Goal: Task Accomplishment & Management: Manage account settings

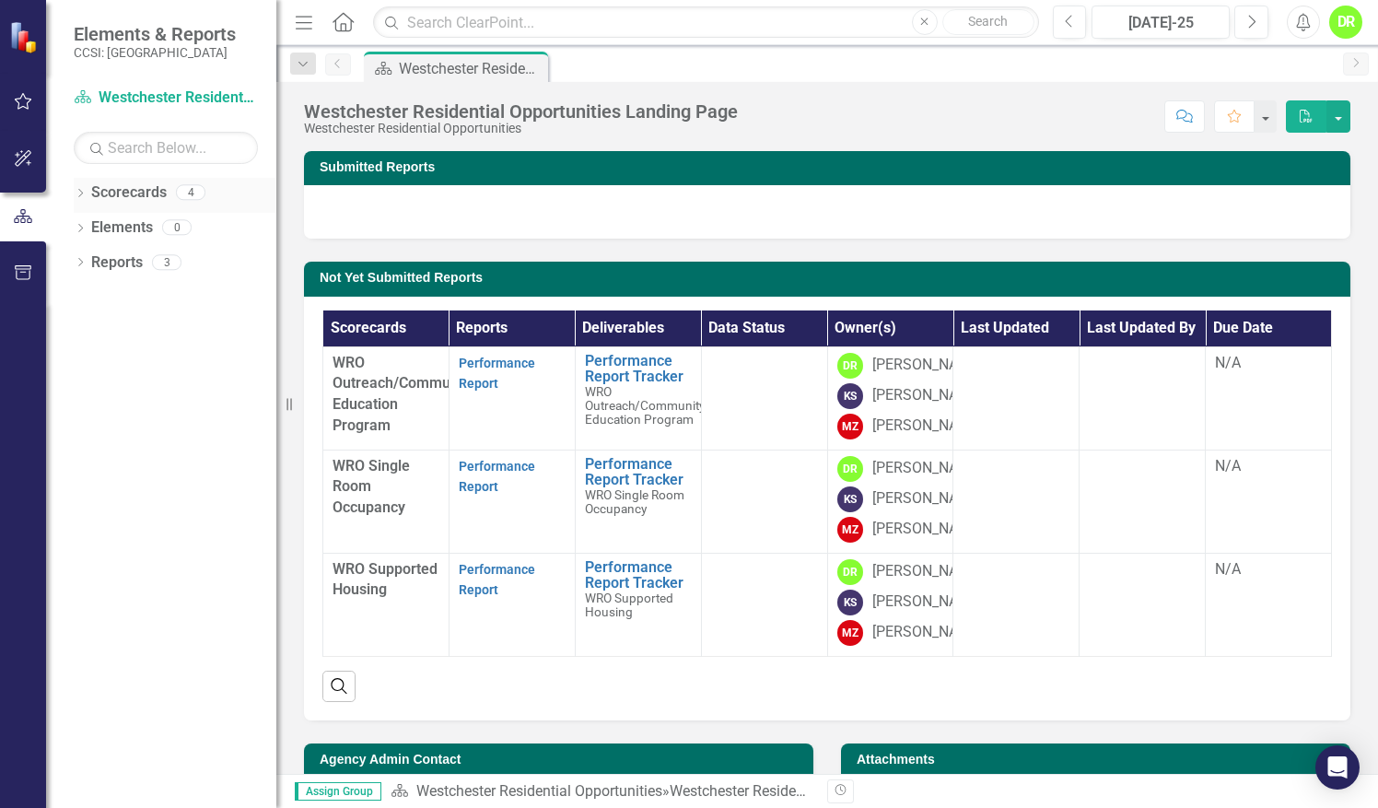
click at [127, 195] on link "Scorecards" at bounding box center [129, 192] width 76 height 21
click at [490, 361] on link "Performance Report" at bounding box center [497, 374] width 76 height 36
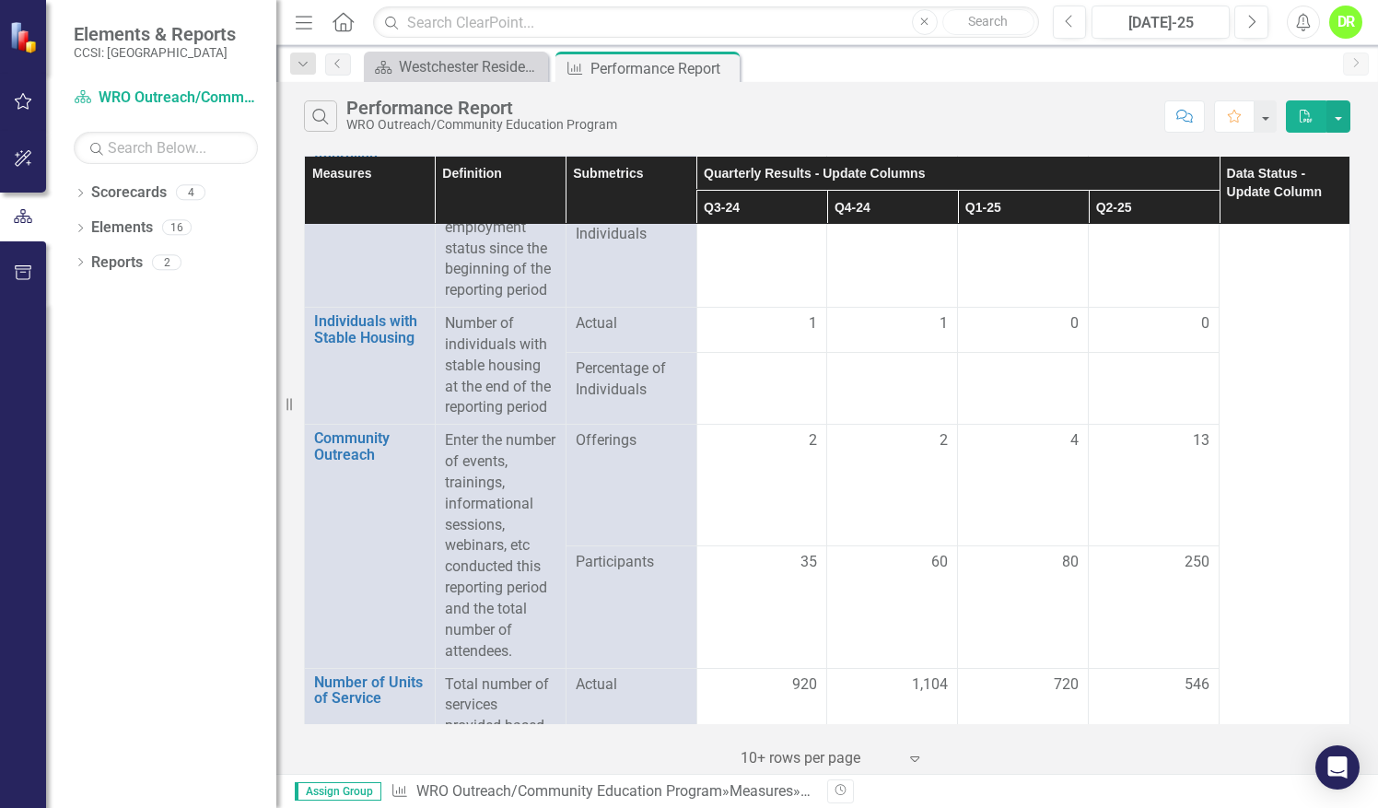
scroll to position [2377, 0]
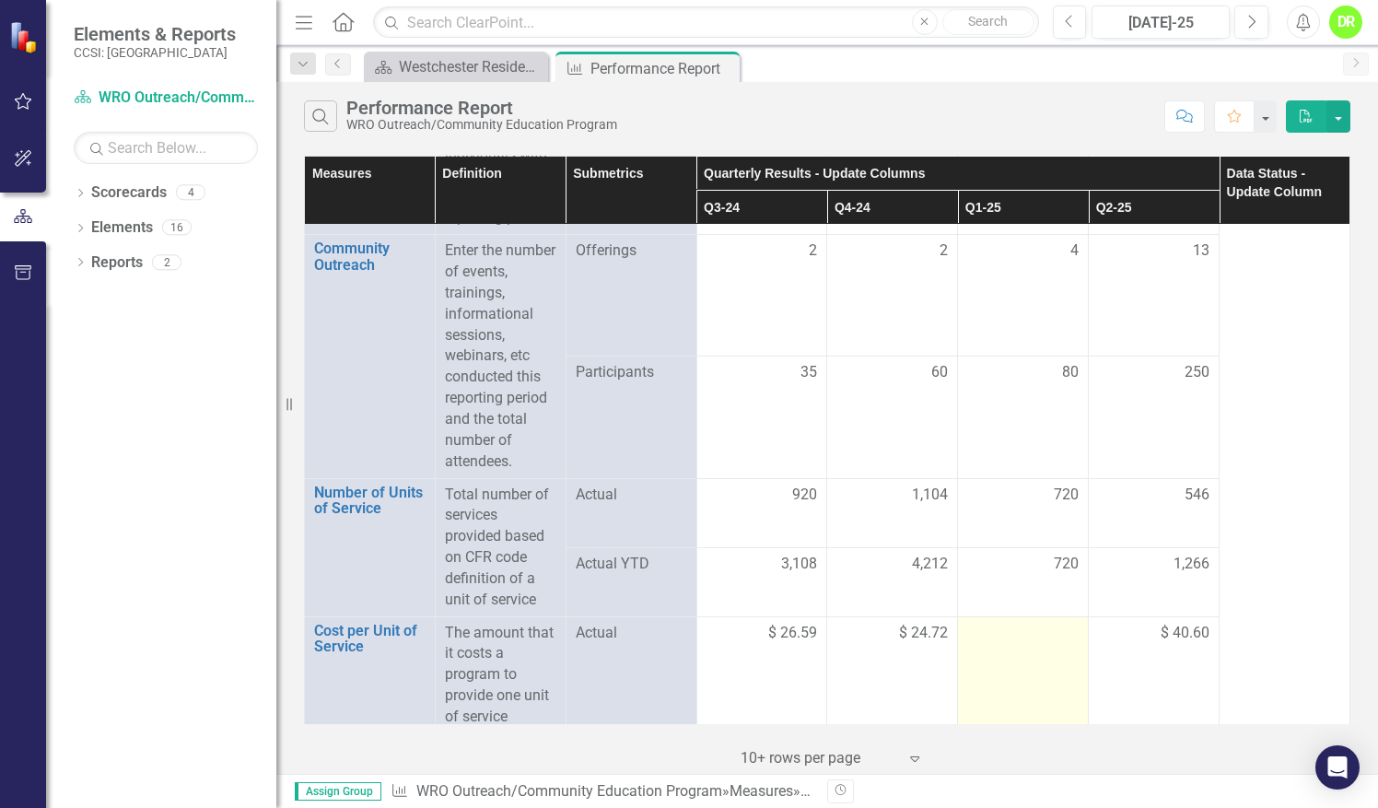
click at [1046, 634] on div at bounding box center [1022, 634] width 111 height 22
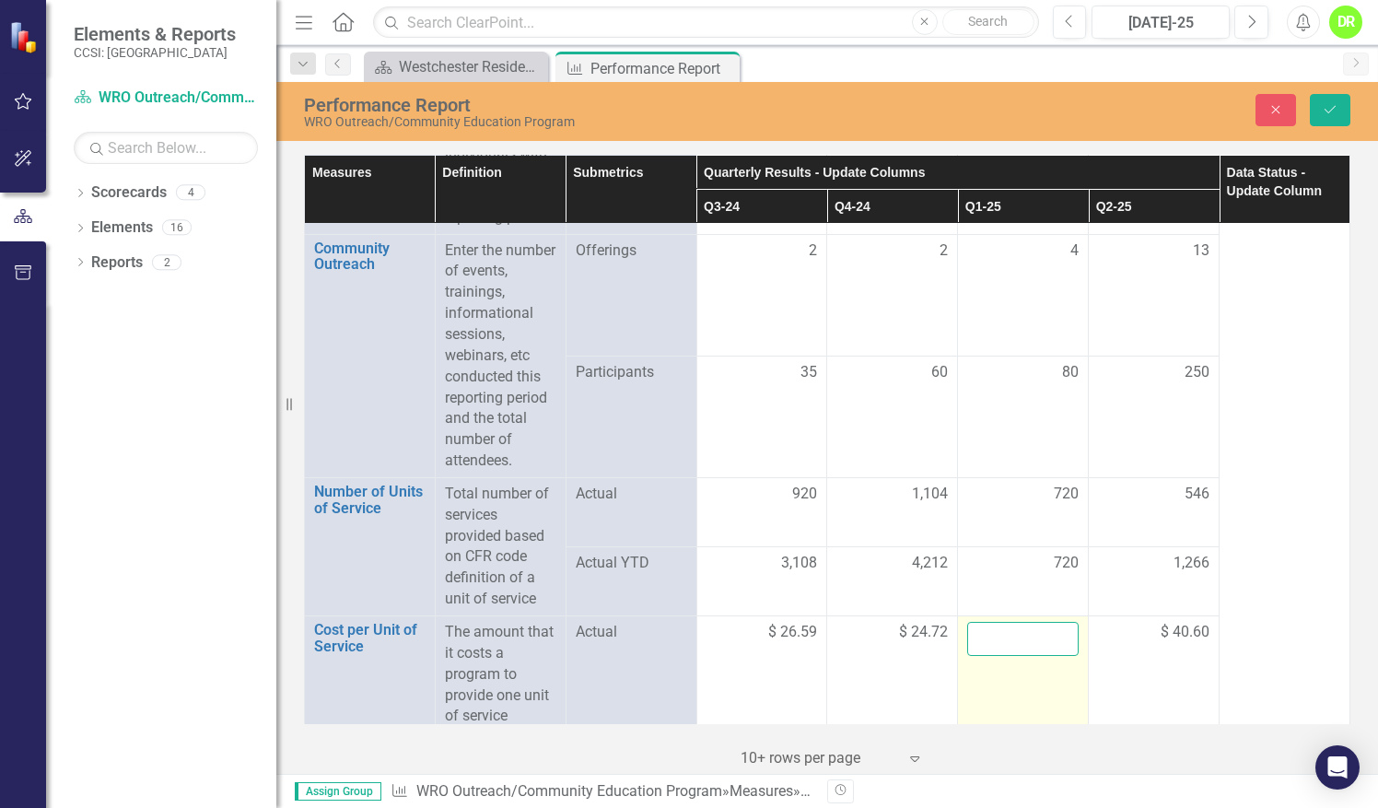
click at [1020, 636] on input "number" at bounding box center [1022, 639] width 111 height 34
type input "34.92"
click at [1342, 112] on button "Save" at bounding box center [1330, 110] width 41 height 32
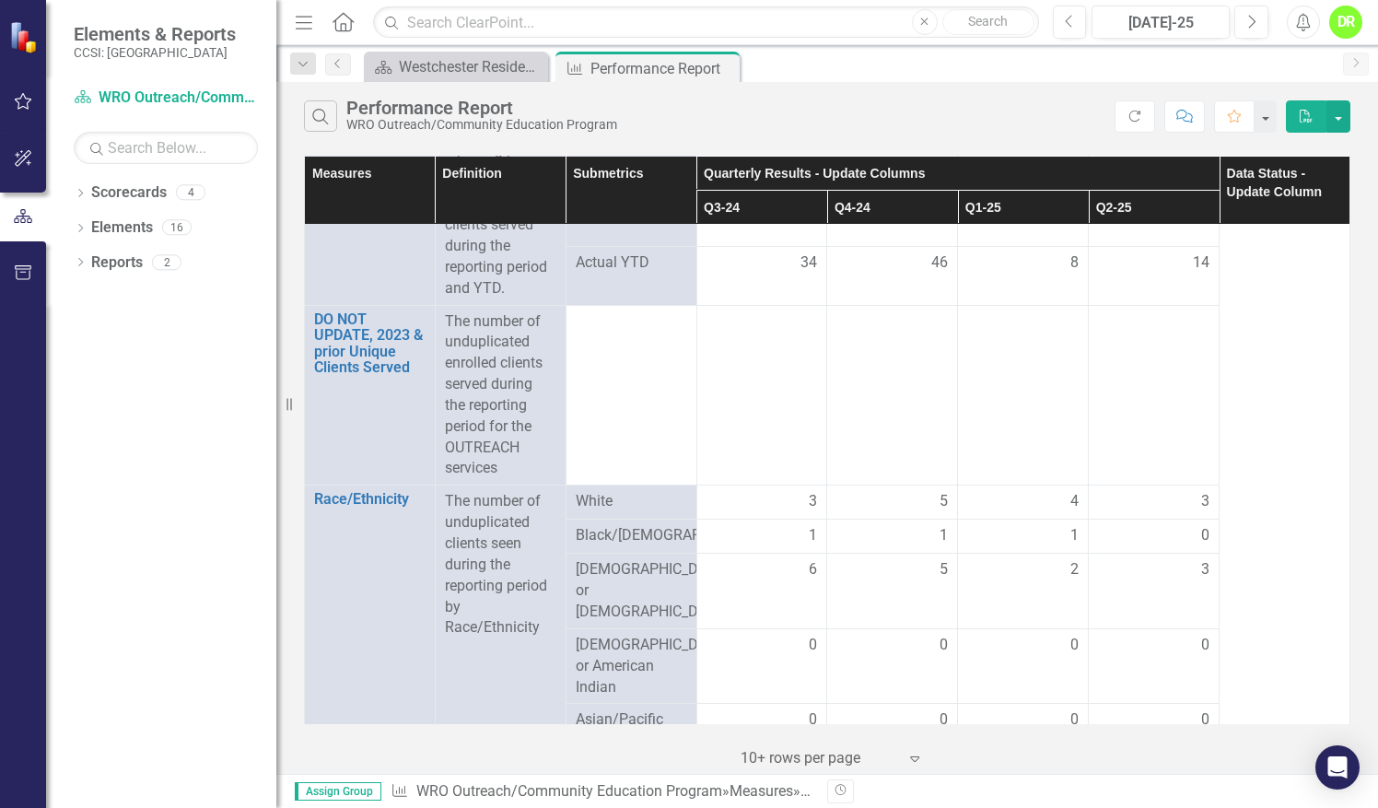
scroll to position [0, 0]
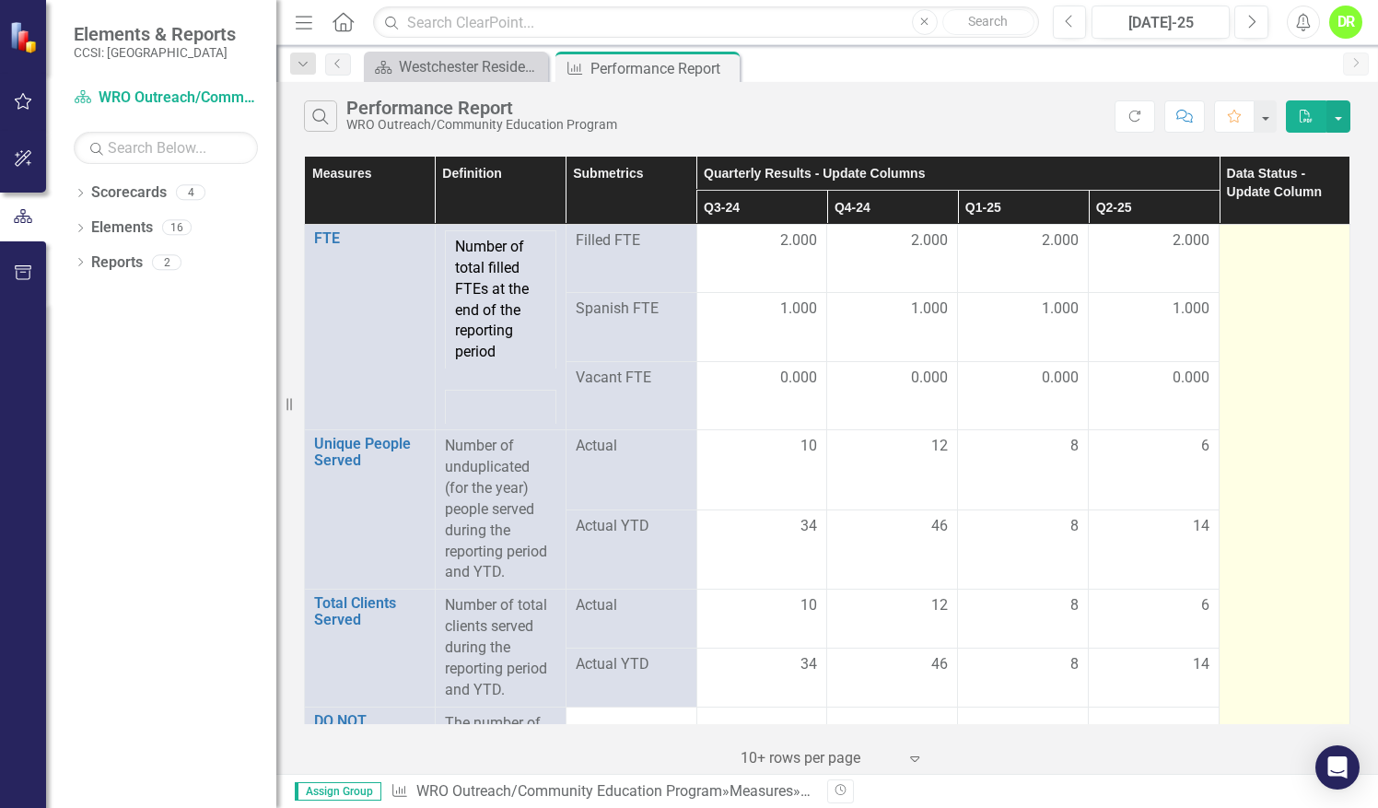
click at [1256, 230] on div at bounding box center [1284, 241] width 111 height 22
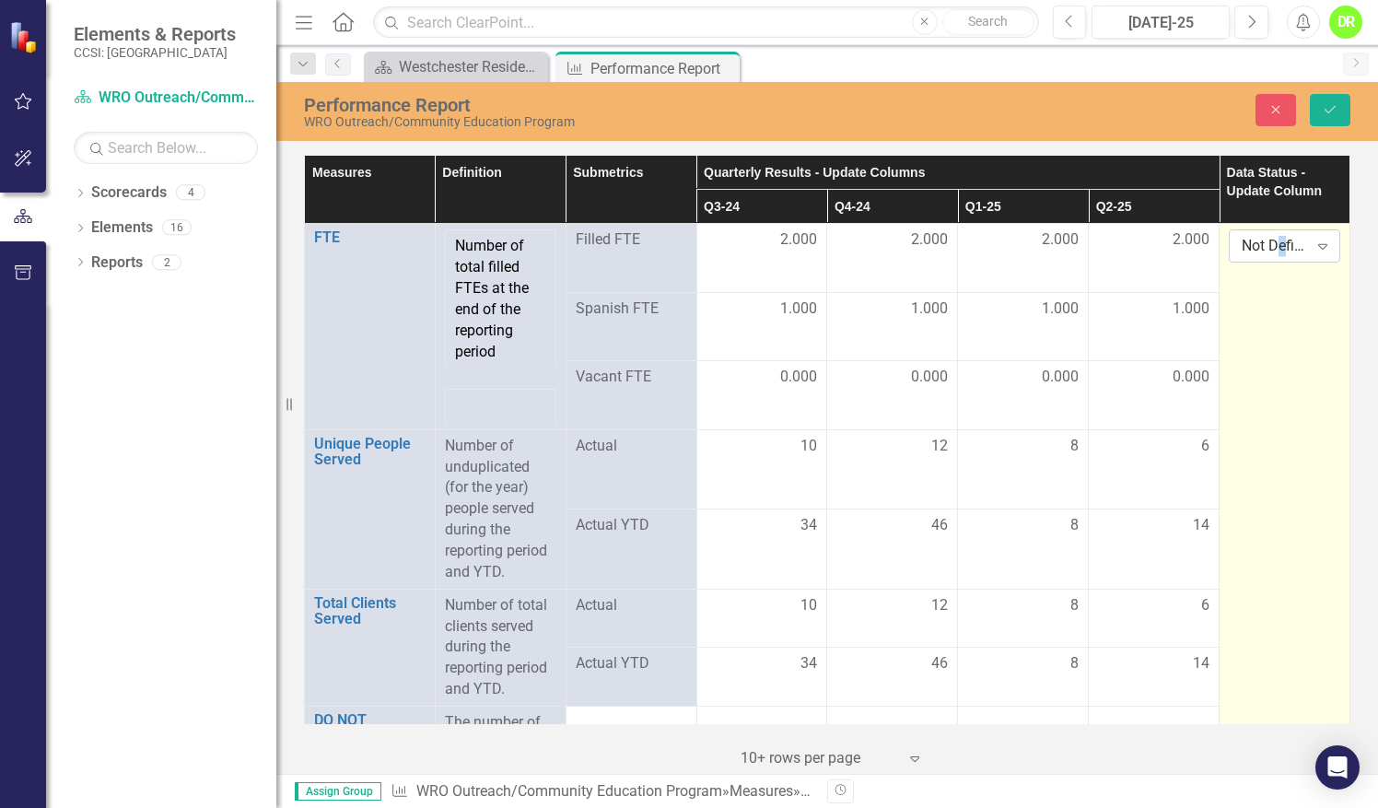
drag, startPoint x: 1256, startPoint y: 230, endPoint x: 1271, endPoint y: 244, distance: 20.9
click at [1271, 244] on div "Not Defined" at bounding box center [1275, 246] width 66 height 21
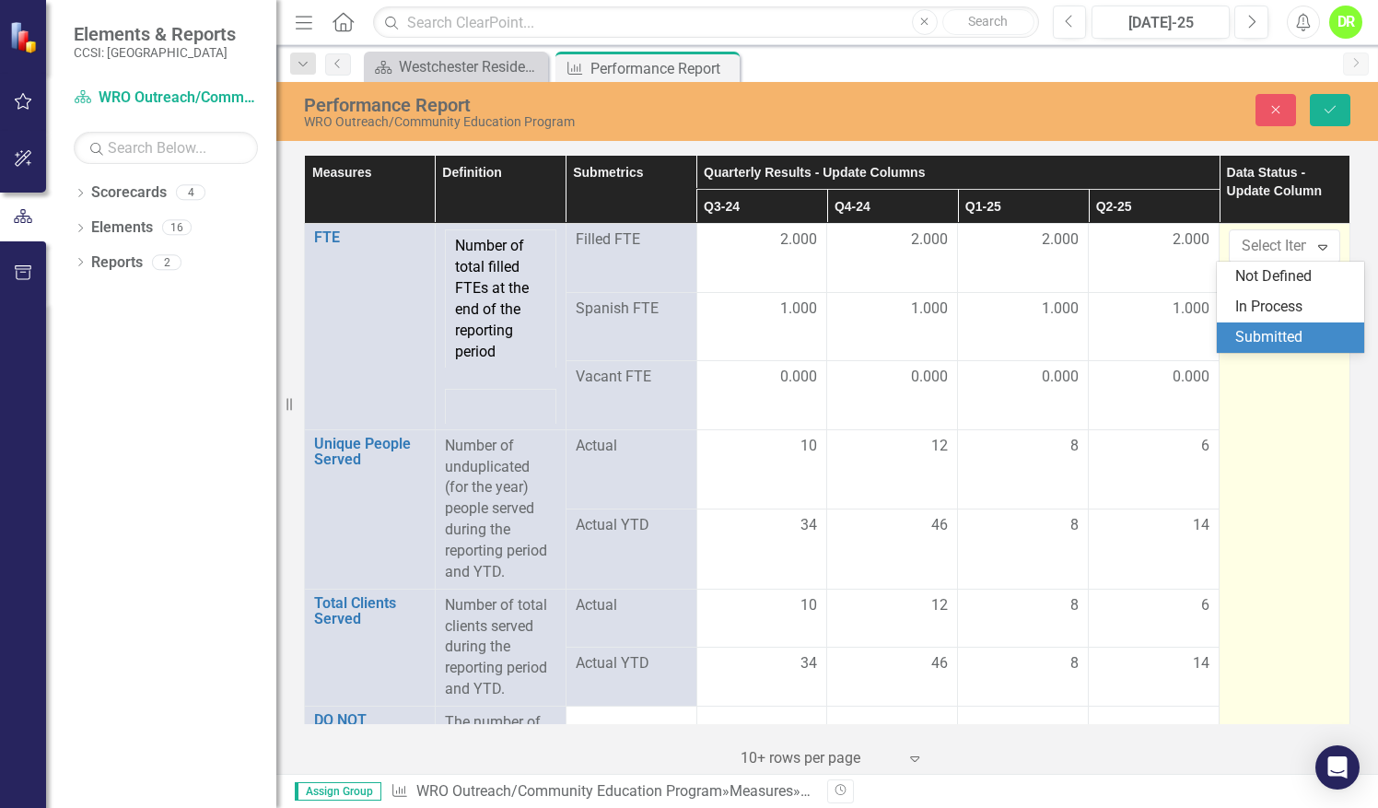
click at [1254, 332] on div "Submitted" at bounding box center [1295, 337] width 118 height 21
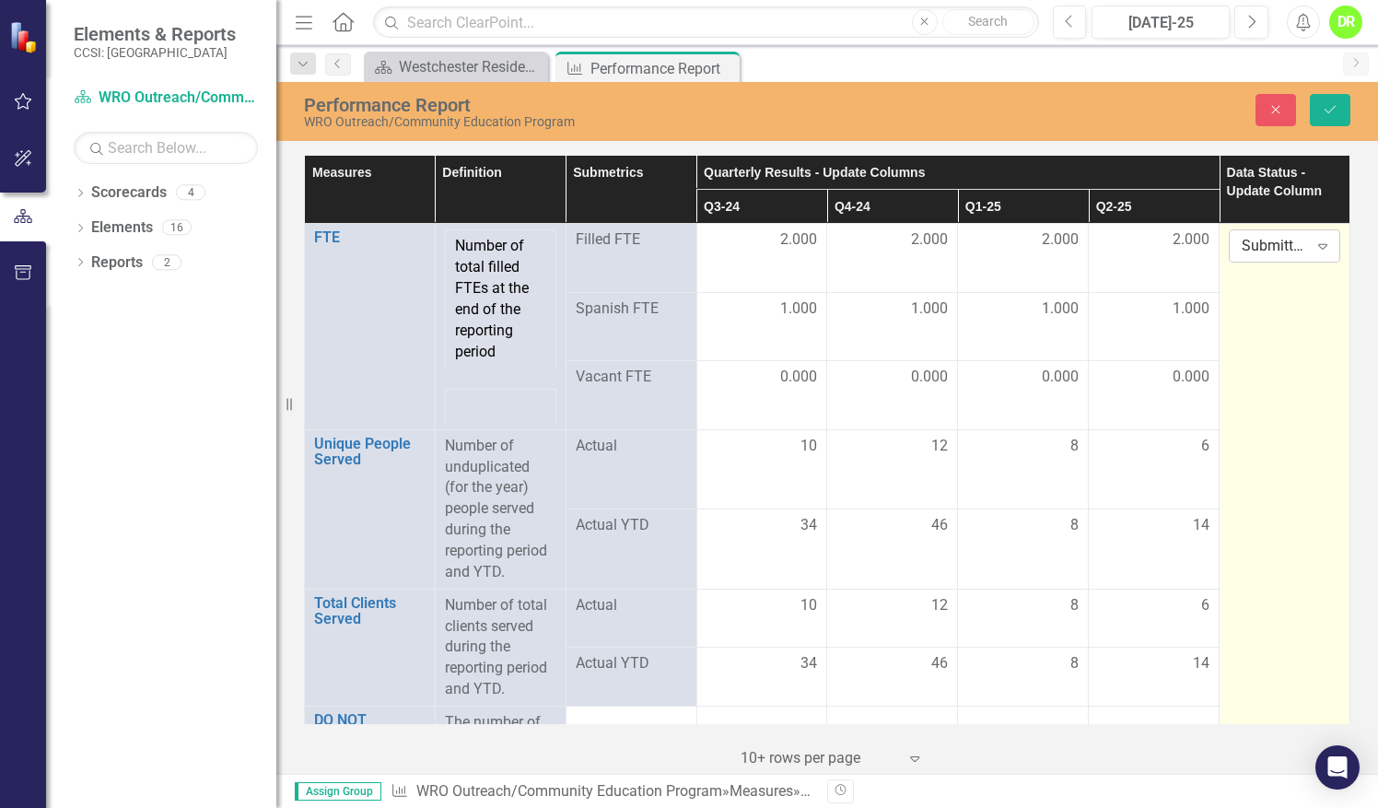
click at [1288, 245] on div "Submitted" at bounding box center [1275, 246] width 66 height 21
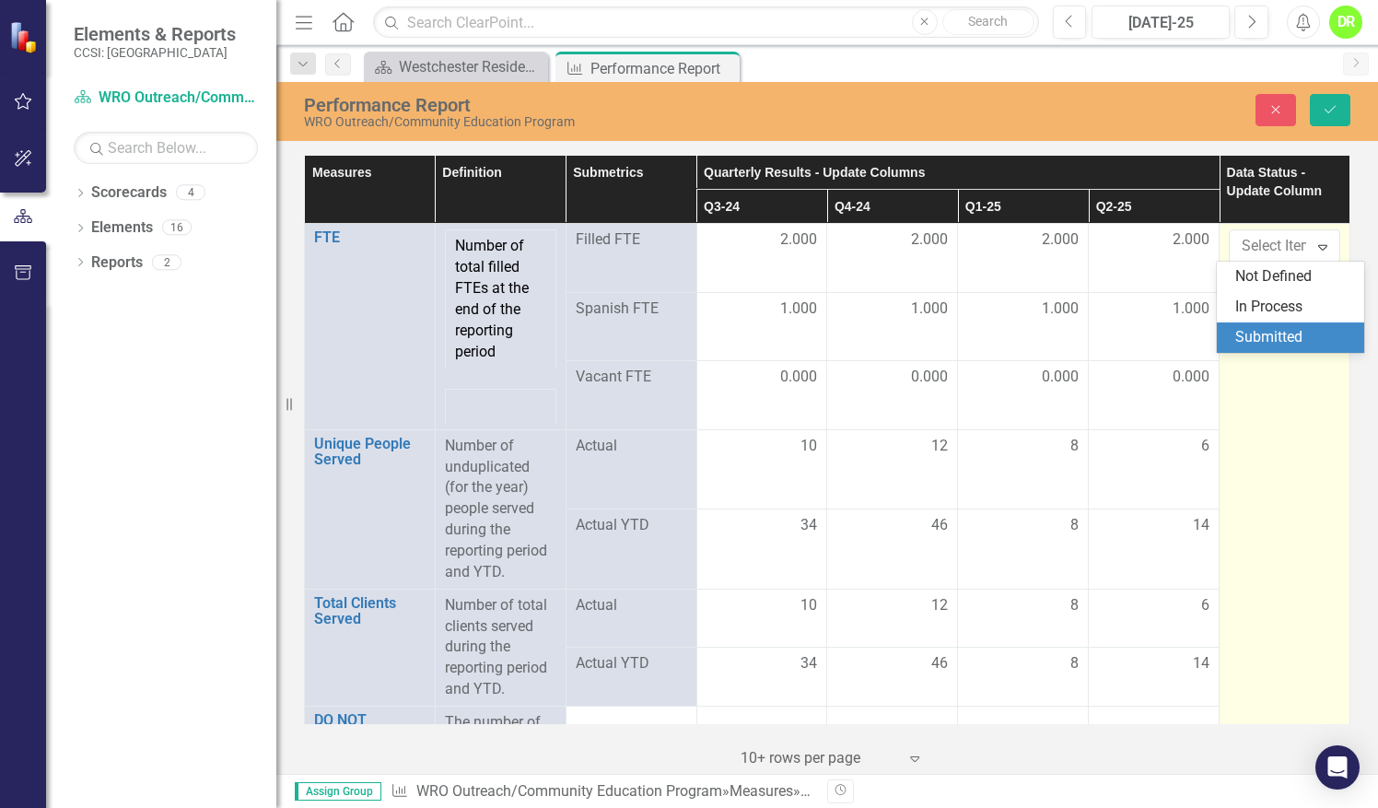
click at [1266, 339] on div "Submitted" at bounding box center [1295, 337] width 118 height 21
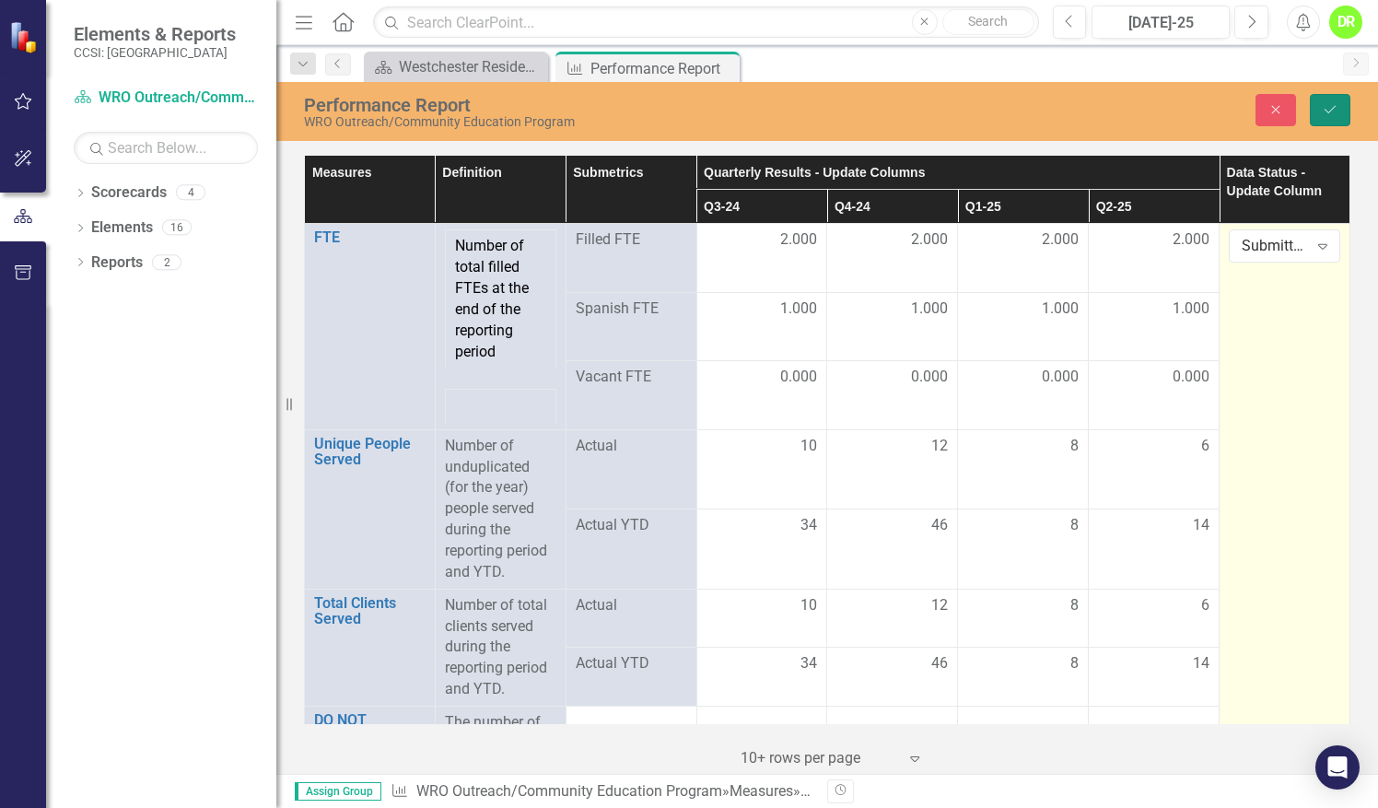
click at [1329, 111] on icon "Save" at bounding box center [1330, 109] width 17 height 13
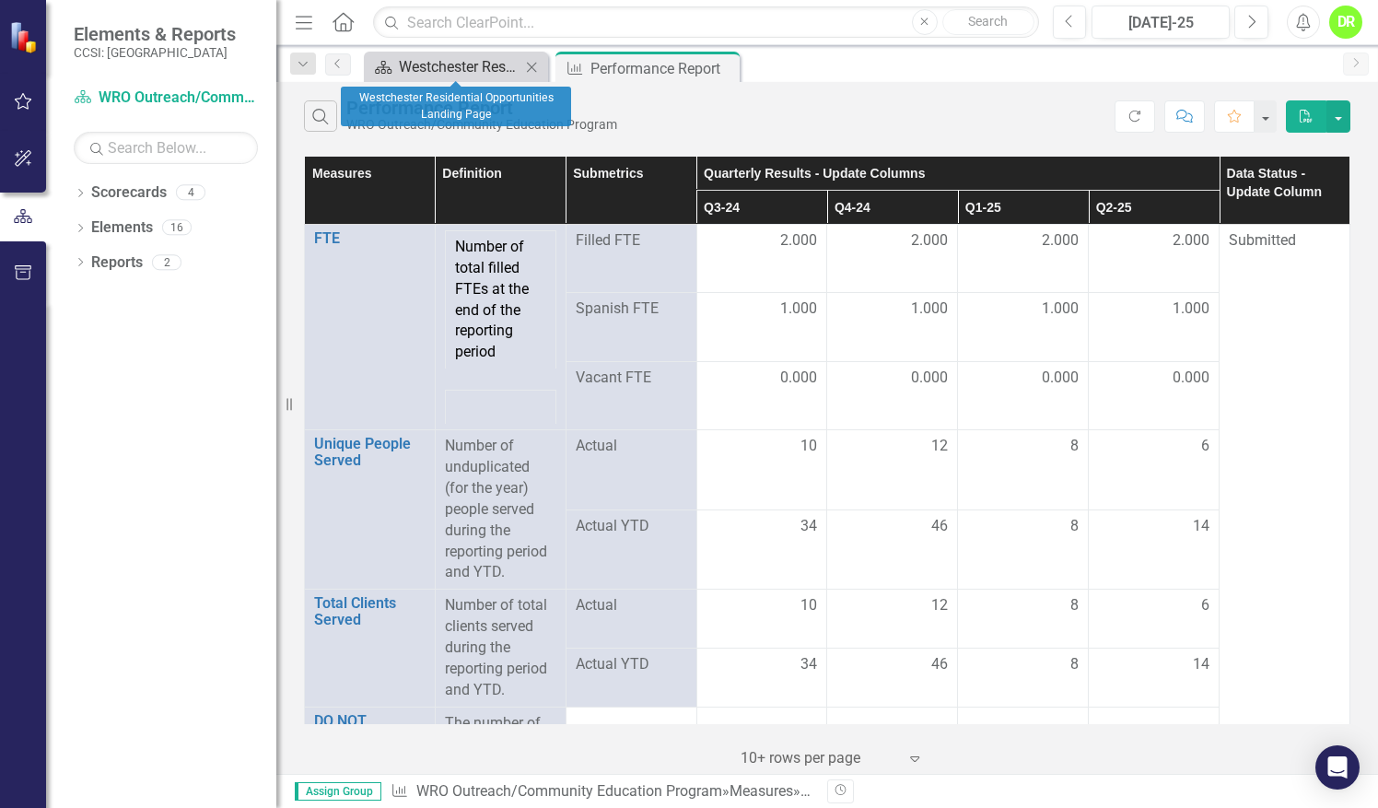
click at [459, 63] on div "Westchester Residential Opportunities Landing Page" at bounding box center [460, 66] width 122 height 23
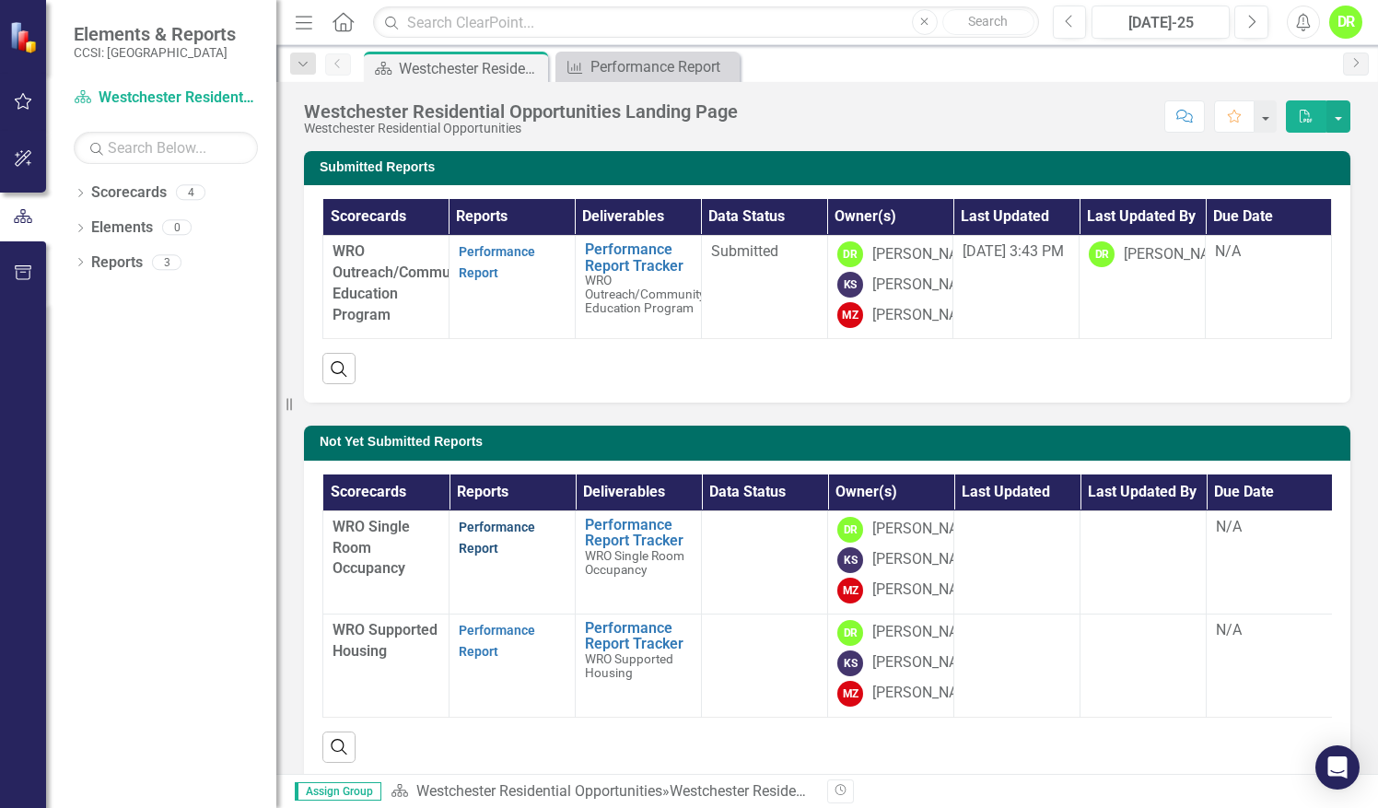
click at [480, 556] on link "Performance Report" at bounding box center [497, 538] width 76 height 36
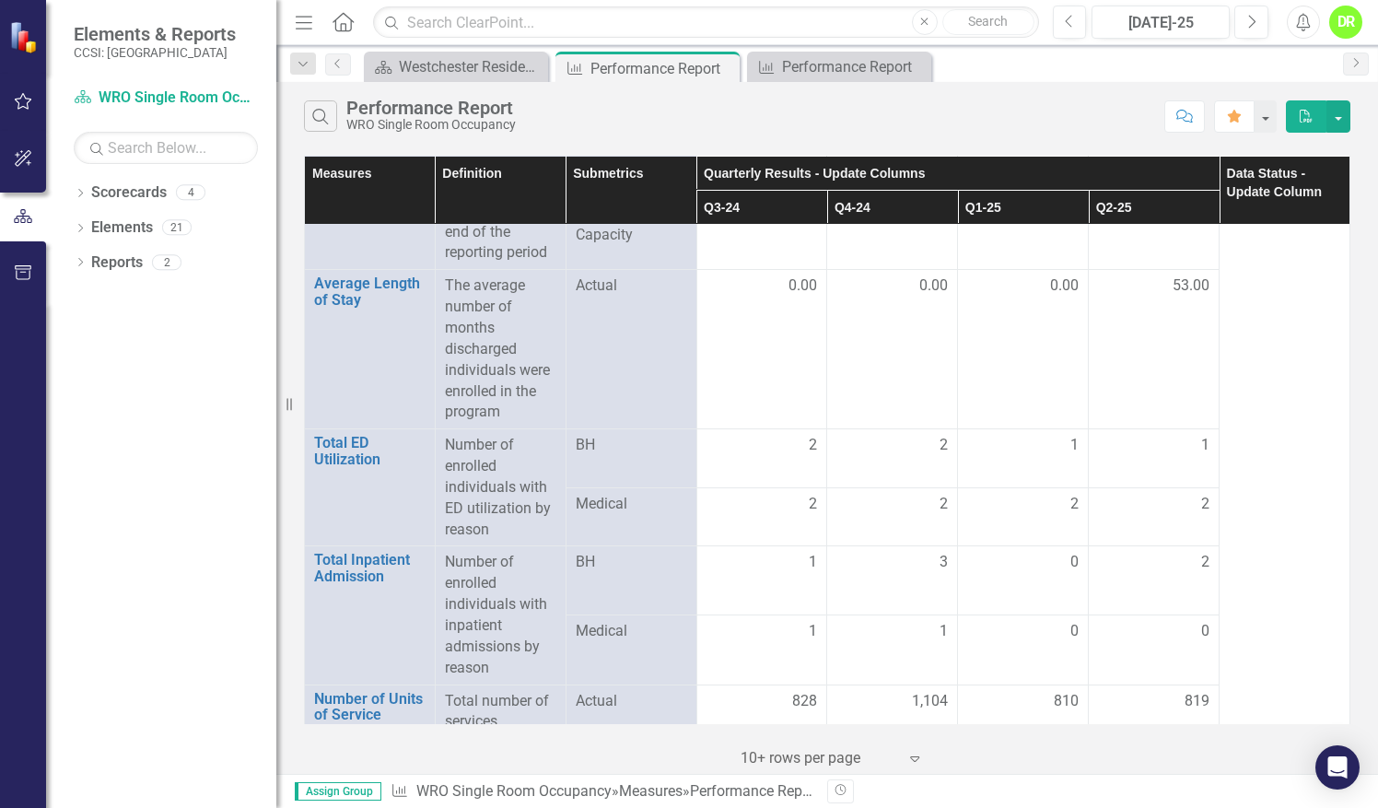
scroll to position [2620, 0]
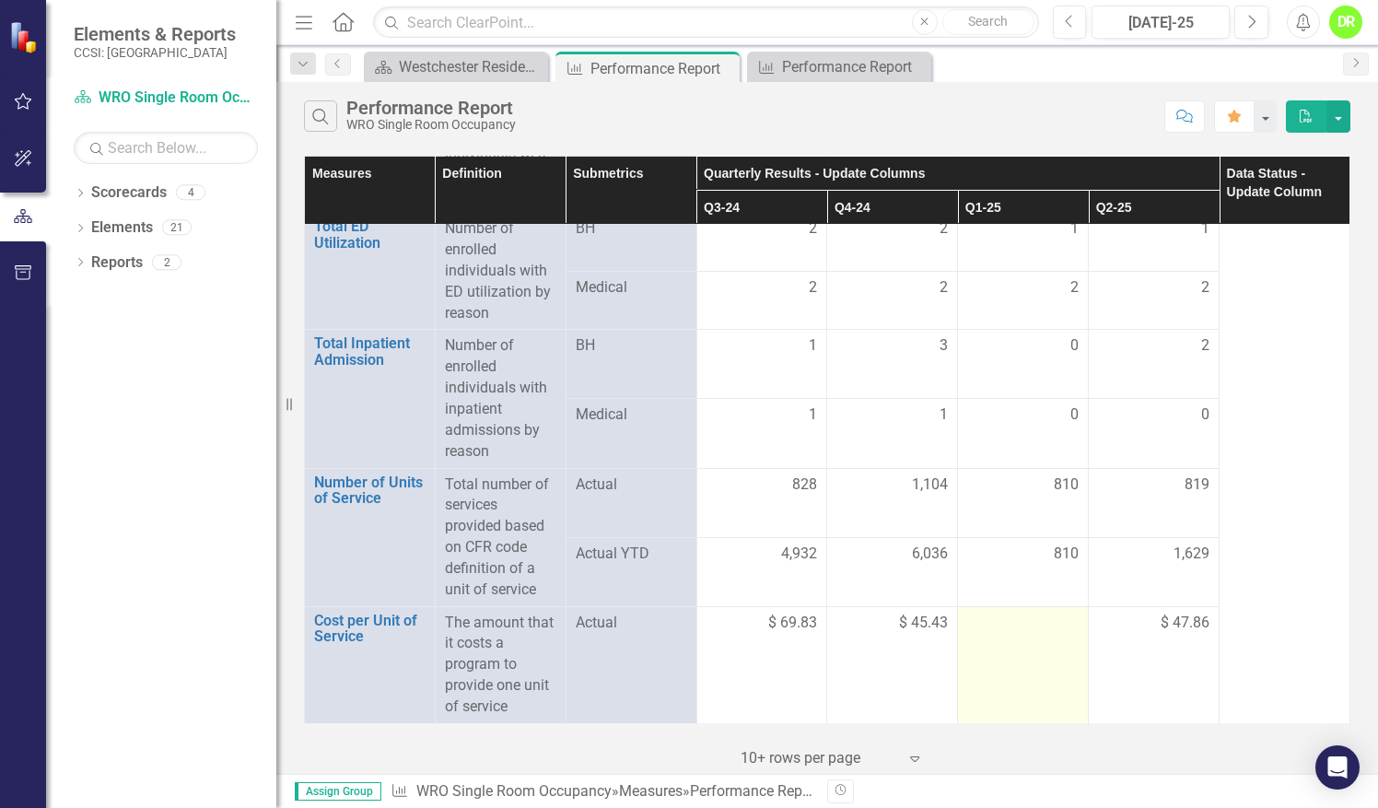
click at [1034, 640] on td at bounding box center [1023, 664] width 131 height 117
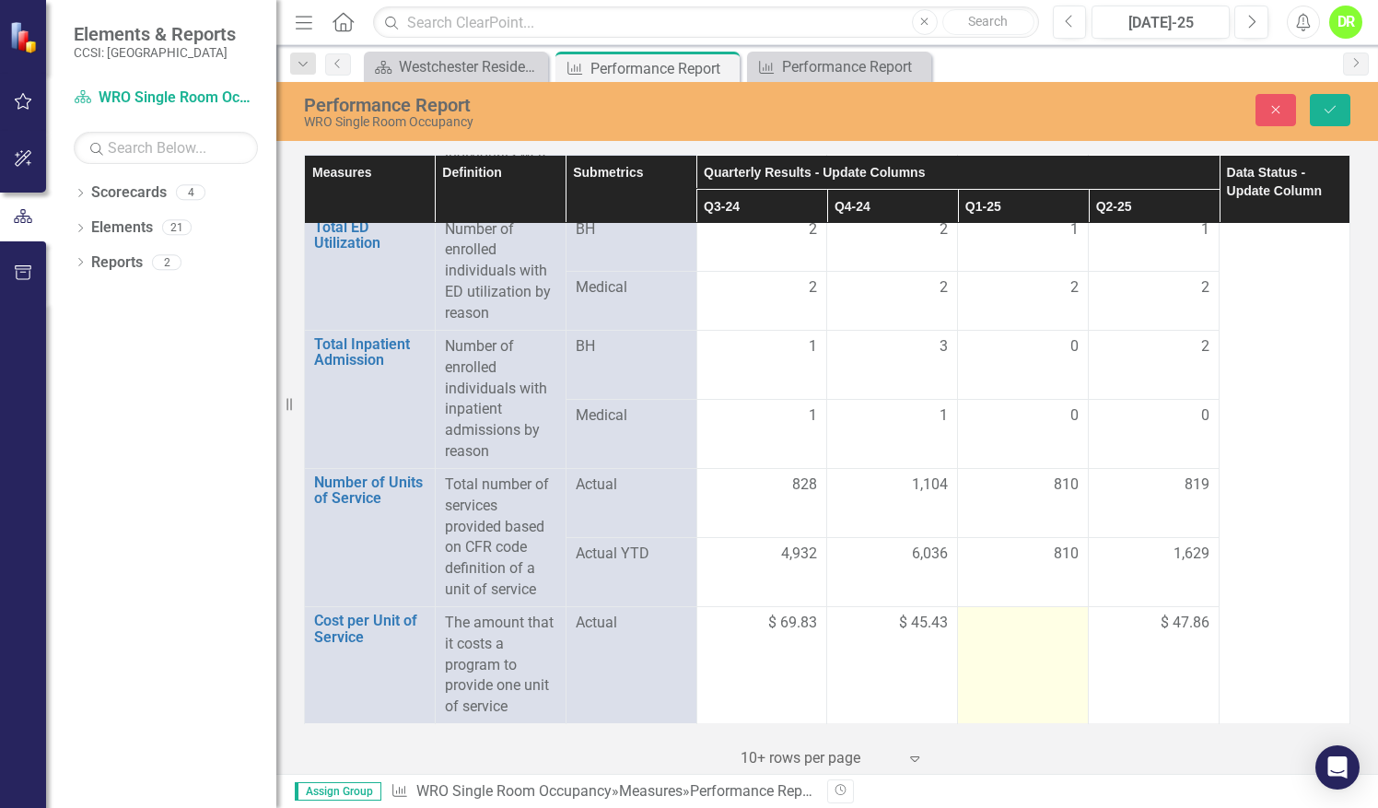
click at [1034, 640] on td at bounding box center [1023, 664] width 131 height 117
click at [1034, 640] on input "number" at bounding box center [1022, 630] width 111 height 34
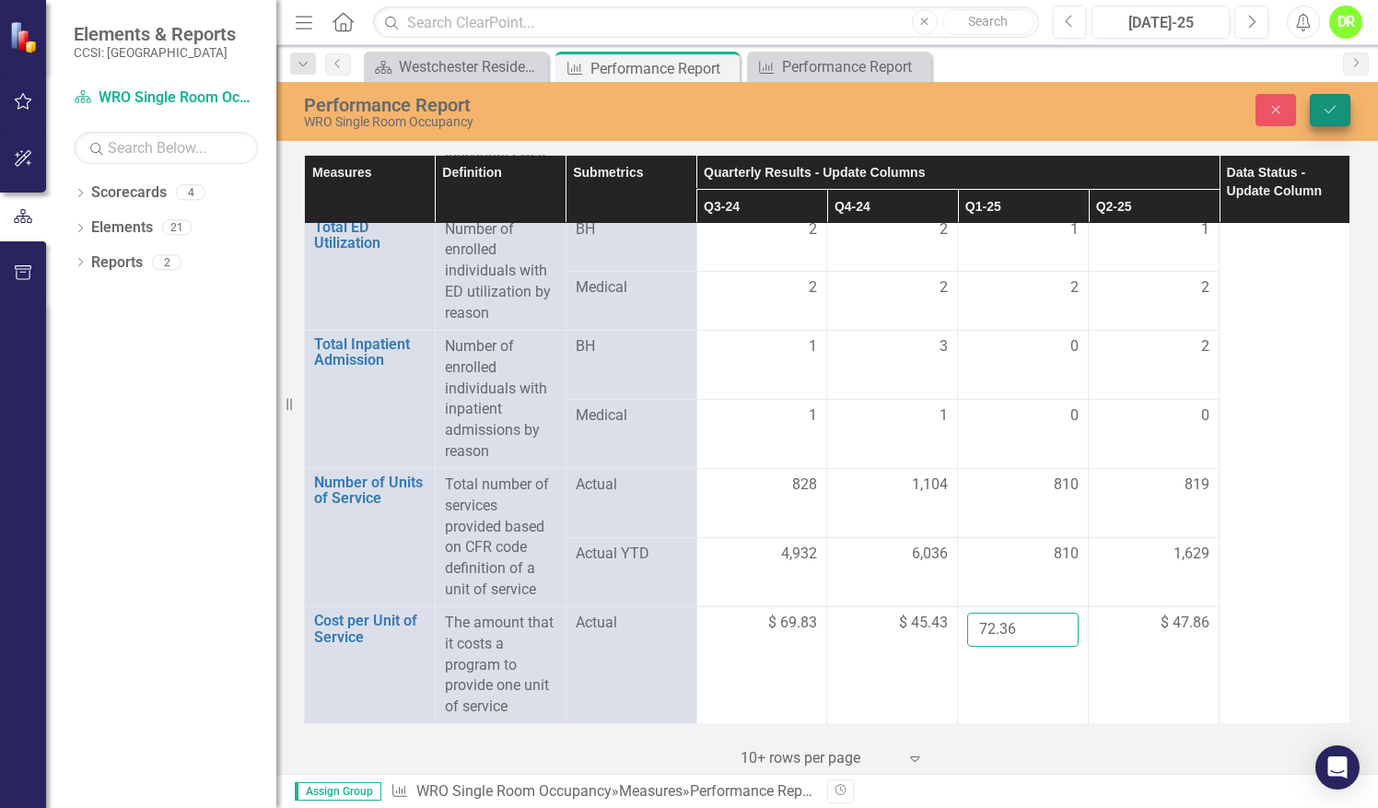
type input "72.36"
click at [1337, 108] on icon "Save" at bounding box center [1330, 109] width 17 height 13
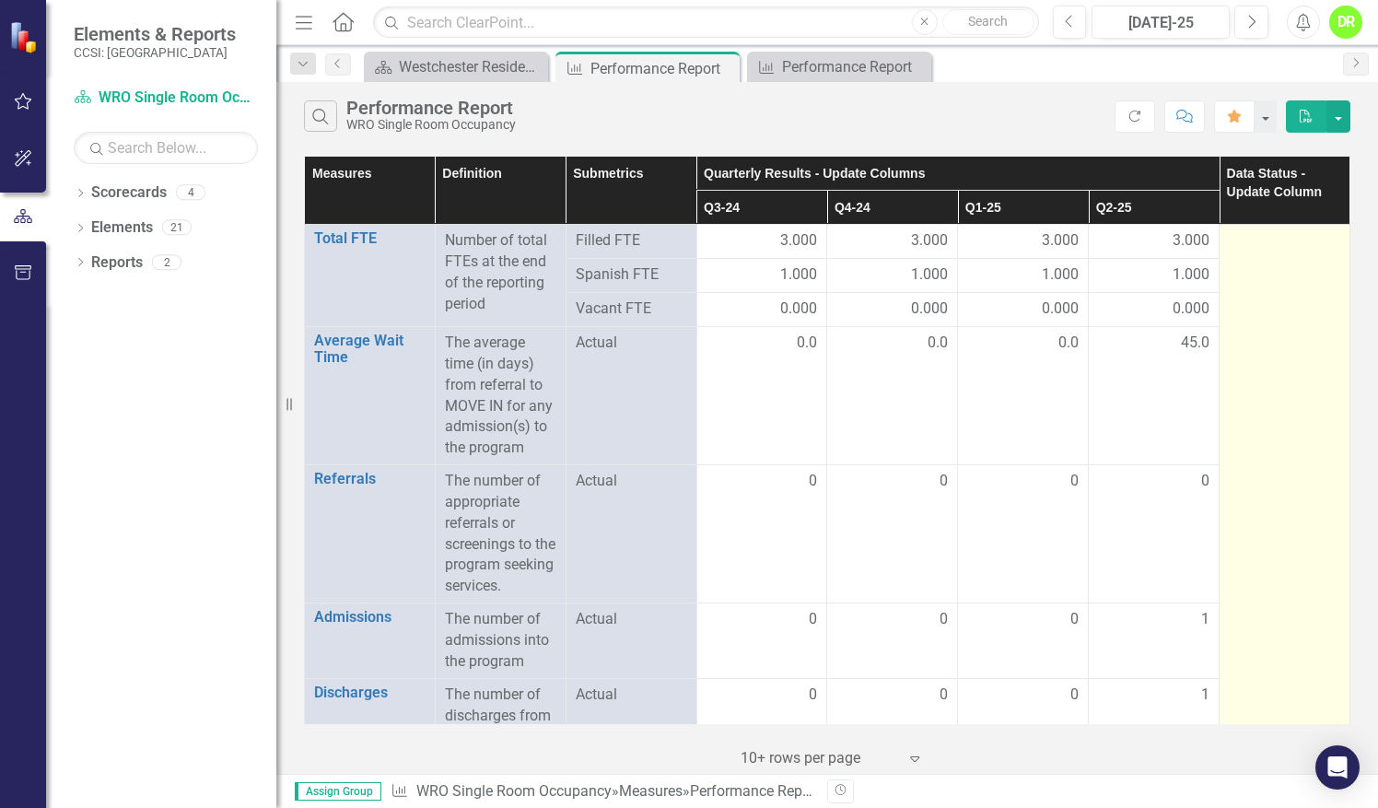
click at [1246, 232] on div at bounding box center [1284, 241] width 111 height 22
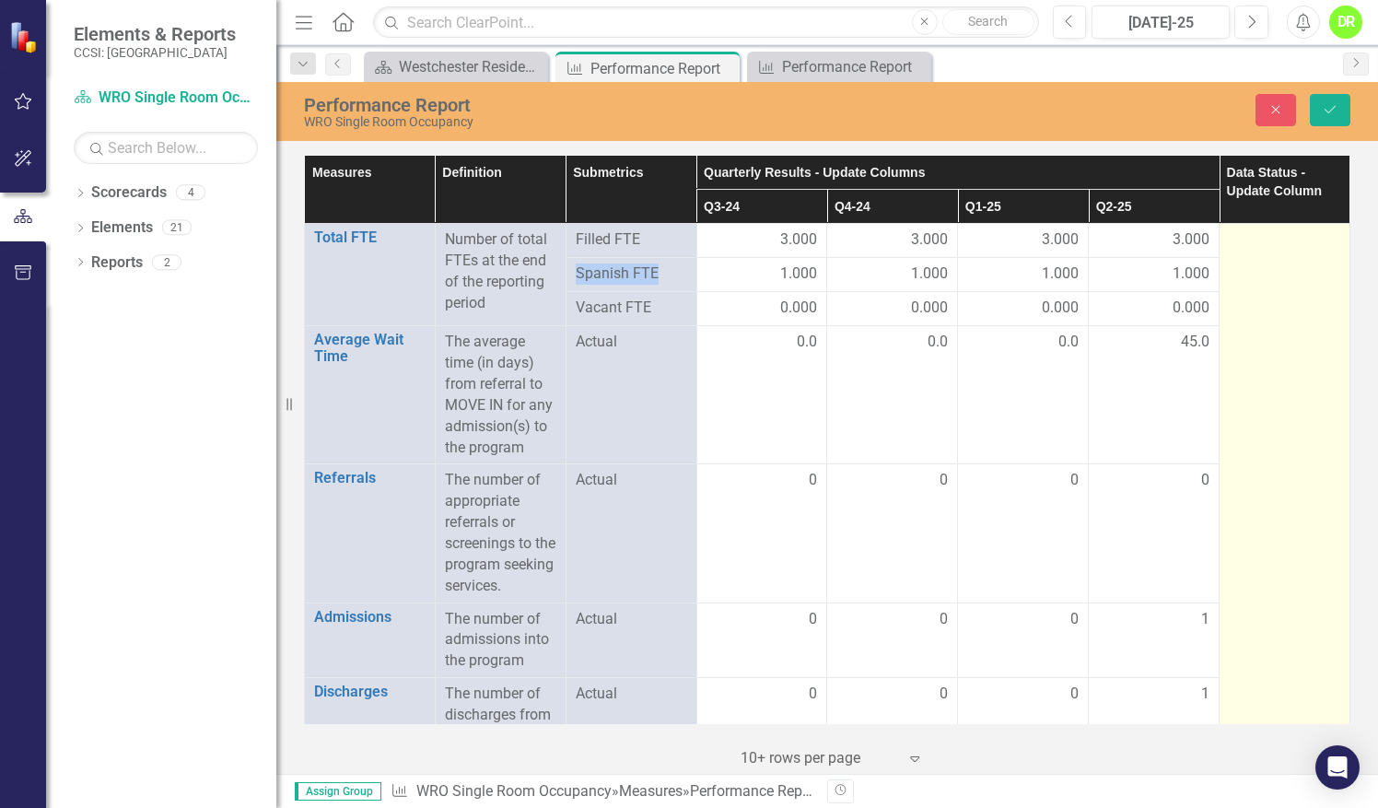
drag, startPoint x: 1246, startPoint y: 232, endPoint x: 1325, endPoint y: 246, distance: 80.4
click at [1246, 245] on div at bounding box center [1284, 240] width 111 height 22
click at [1284, 247] on div "Not Defined" at bounding box center [1275, 246] width 66 height 21
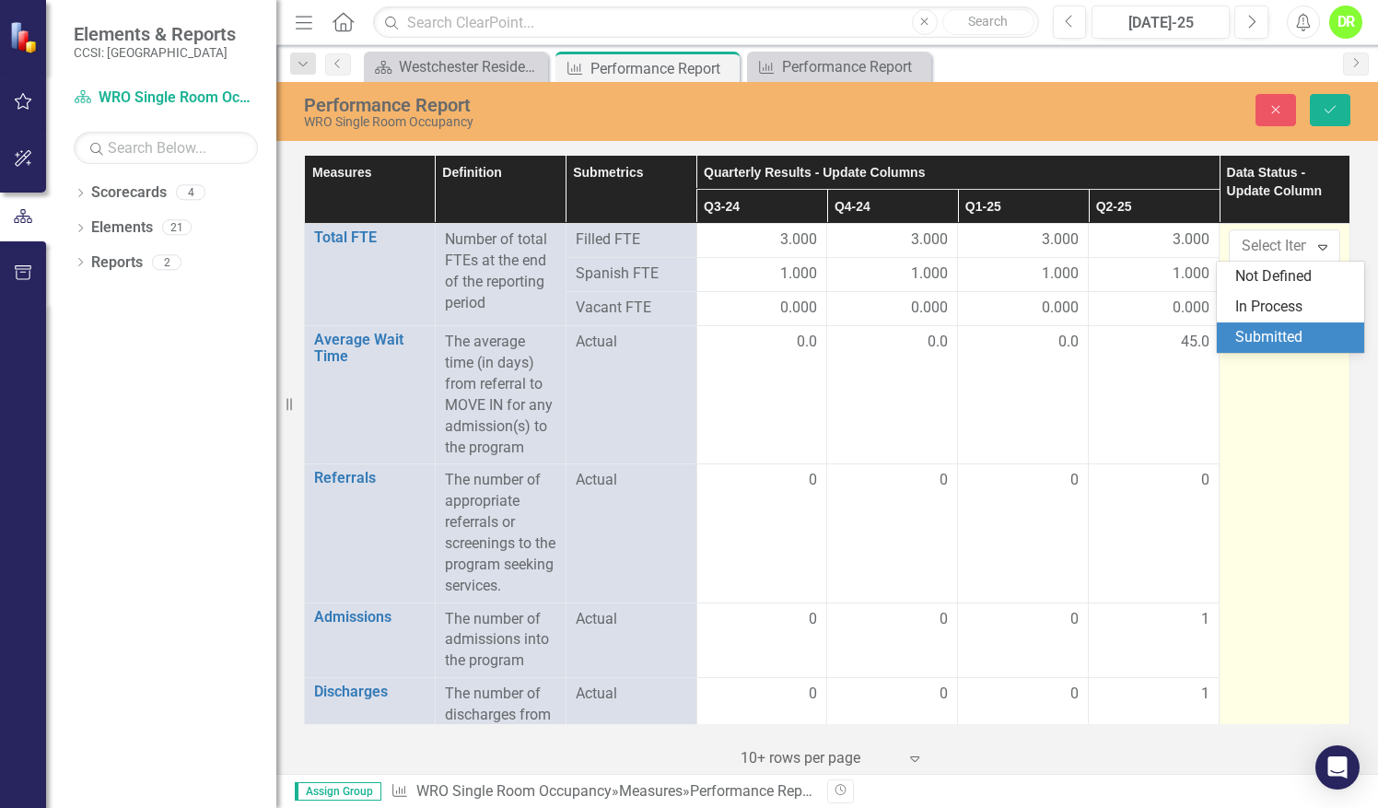
click at [1274, 333] on div "Submitted" at bounding box center [1295, 337] width 118 height 21
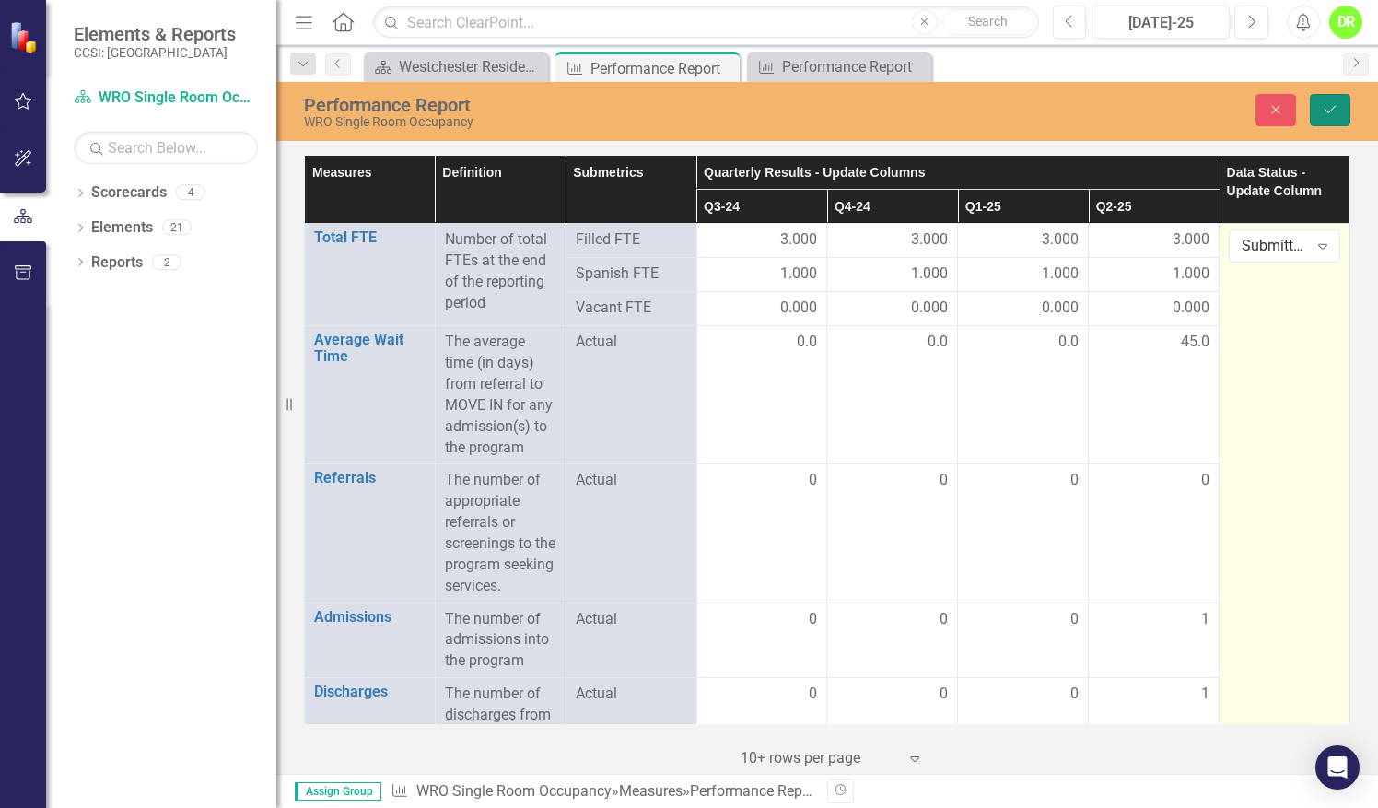
click at [1323, 109] on icon "Save" at bounding box center [1330, 109] width 17 height 13
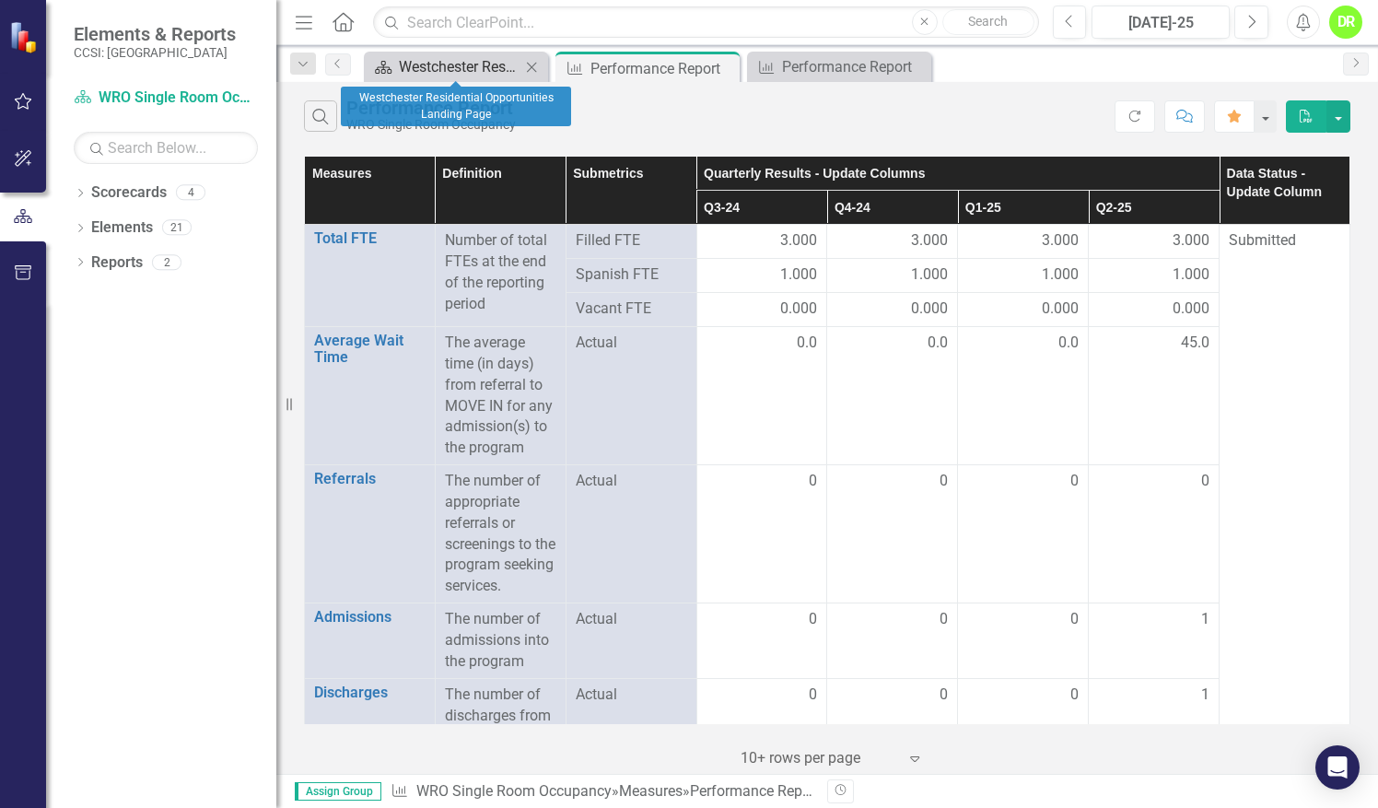
click at [458, 66] on div "Westchester Residential Opportunities Landing Page" at bounding box center [460, 66] width 122 height 23
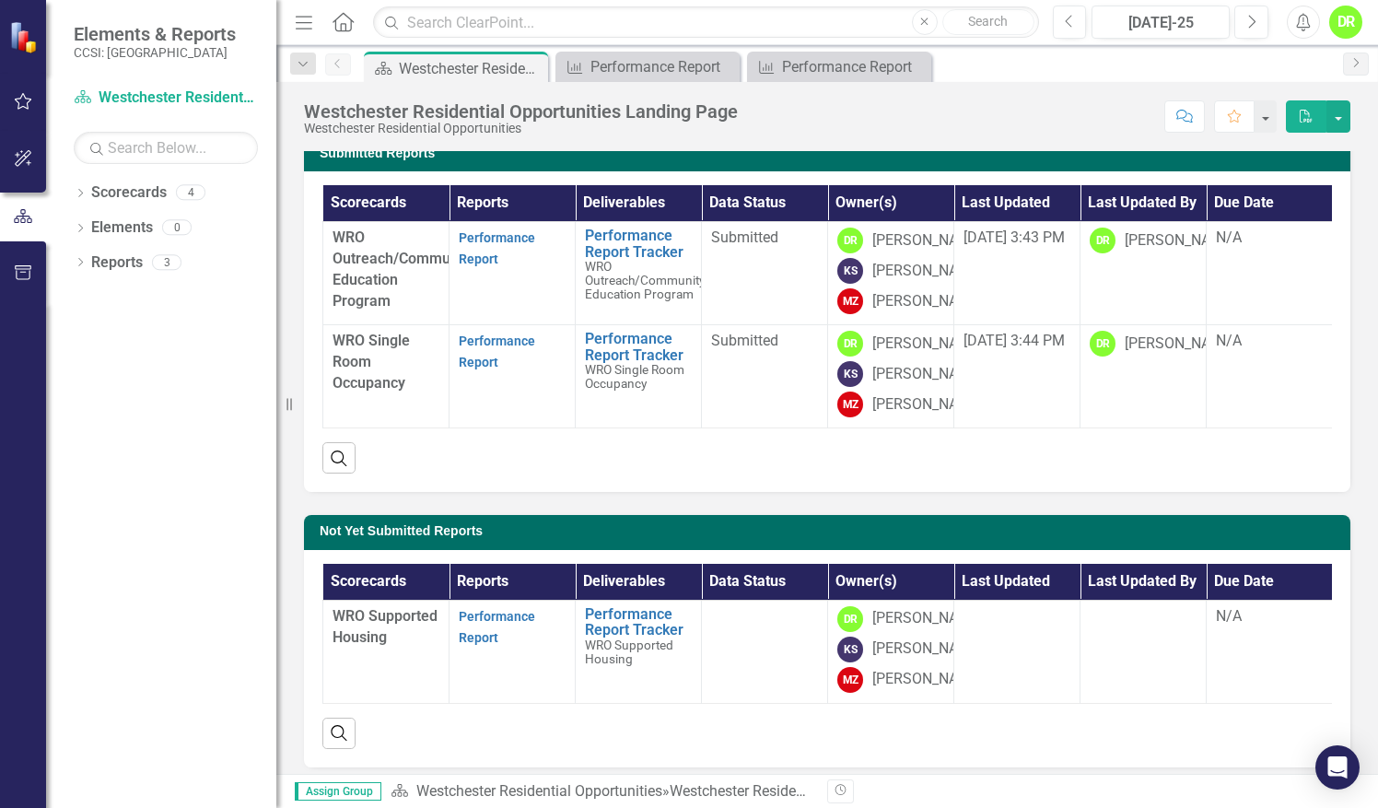
scroll to position [17, 0]
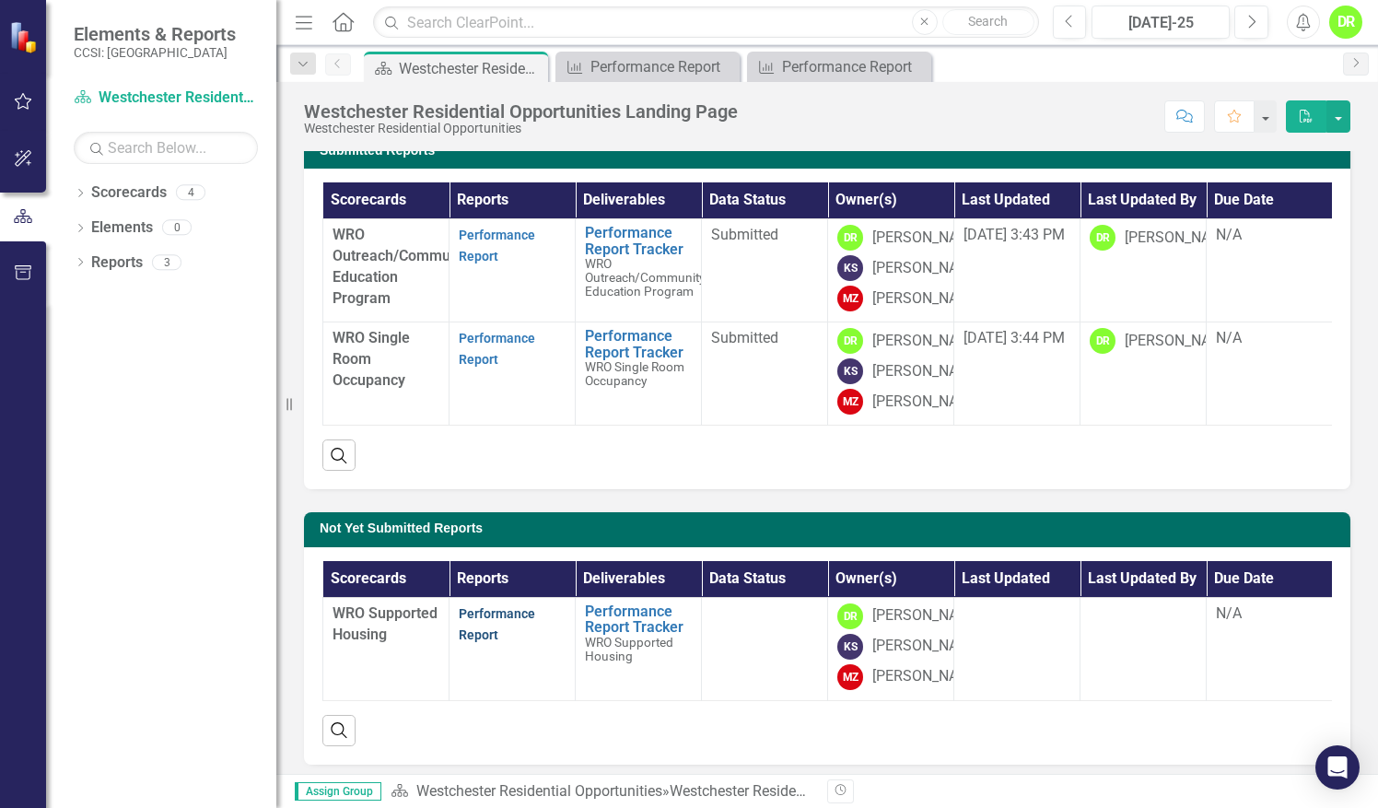
click at [486, 642] on link "Performance Report" at bounding box center [497, 624] width 76 height 36
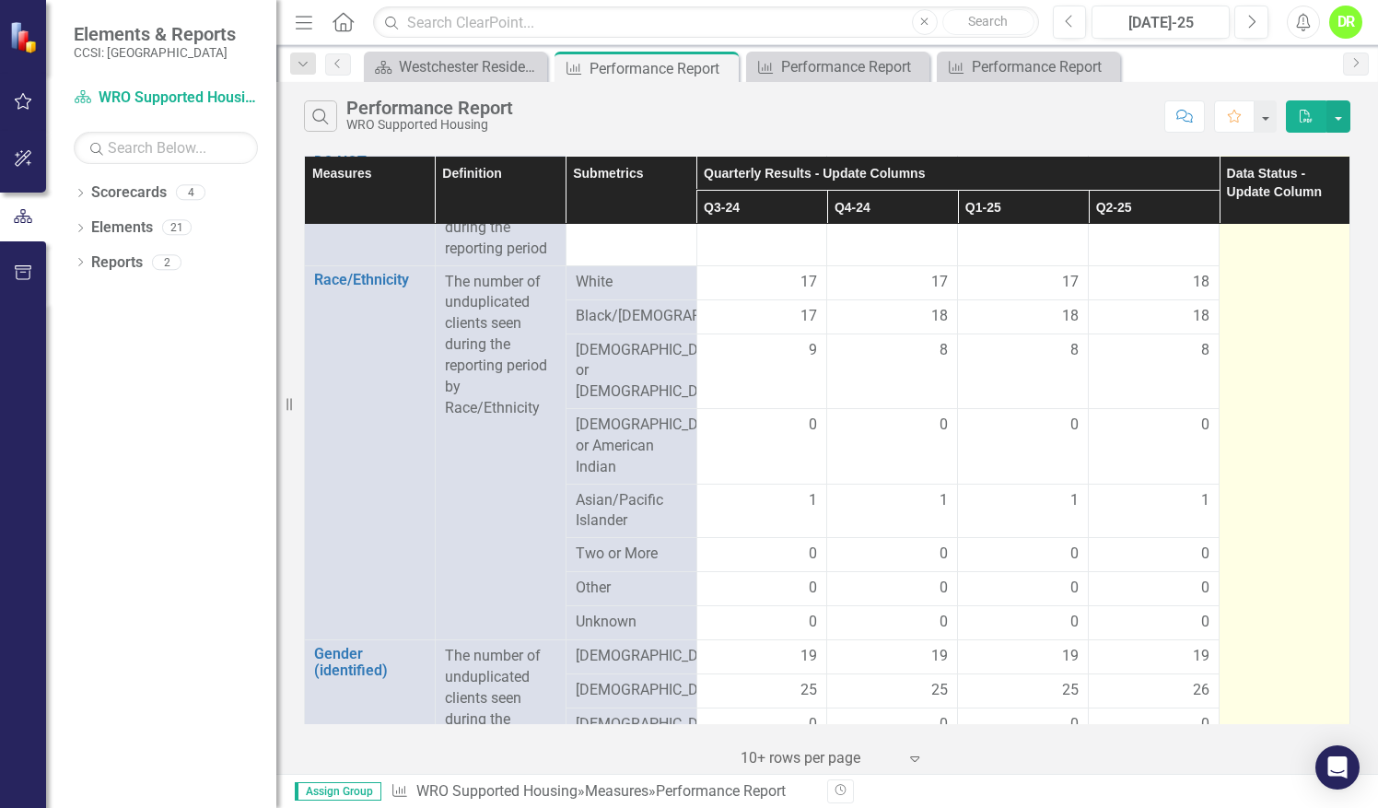
scroll to position [1155, 0]
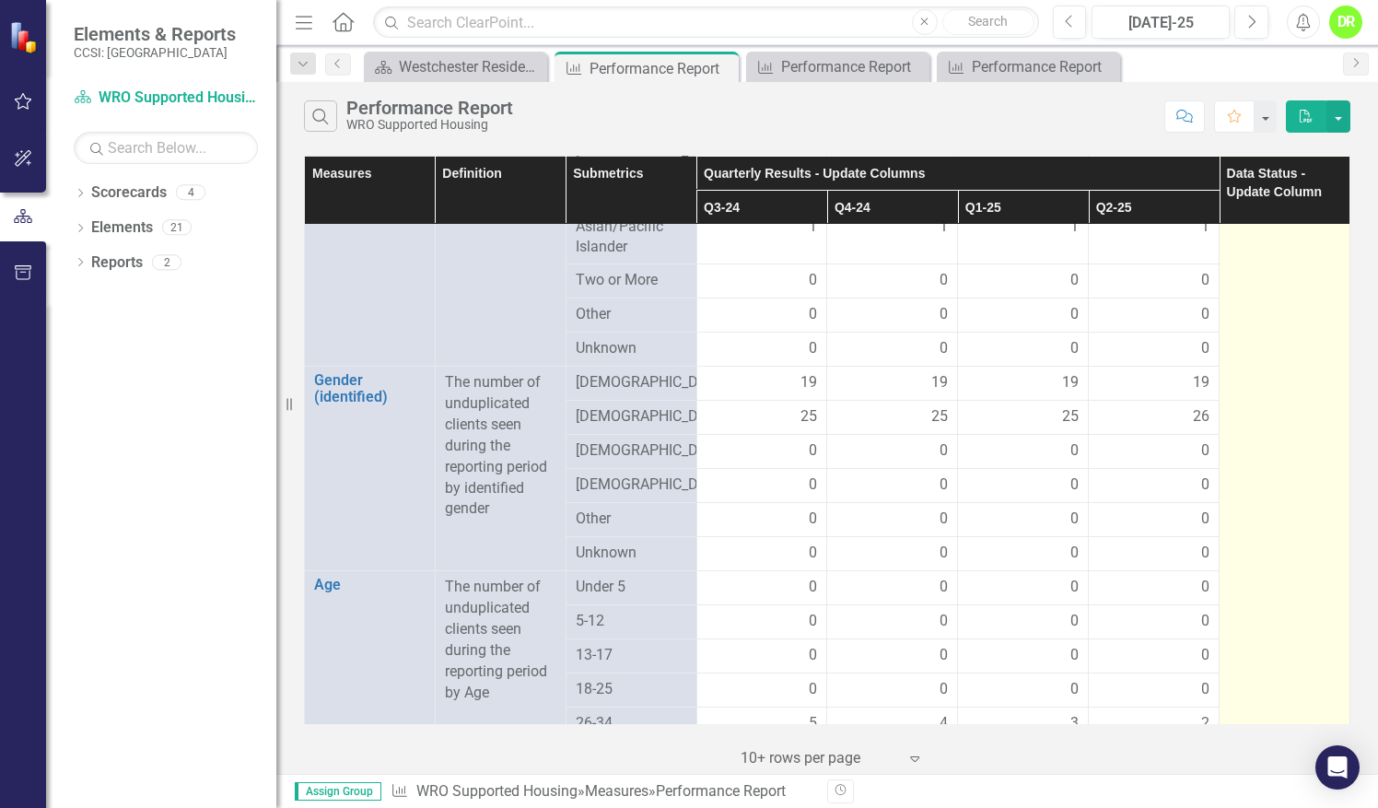
drag, startPoint x: 1301, startPoint y: 389, endPoint x: 1296, endPoint y: 656, distance: 267.2
click at [1296, 656] on td at bounding box center [1285, 624] width 131 height 3110
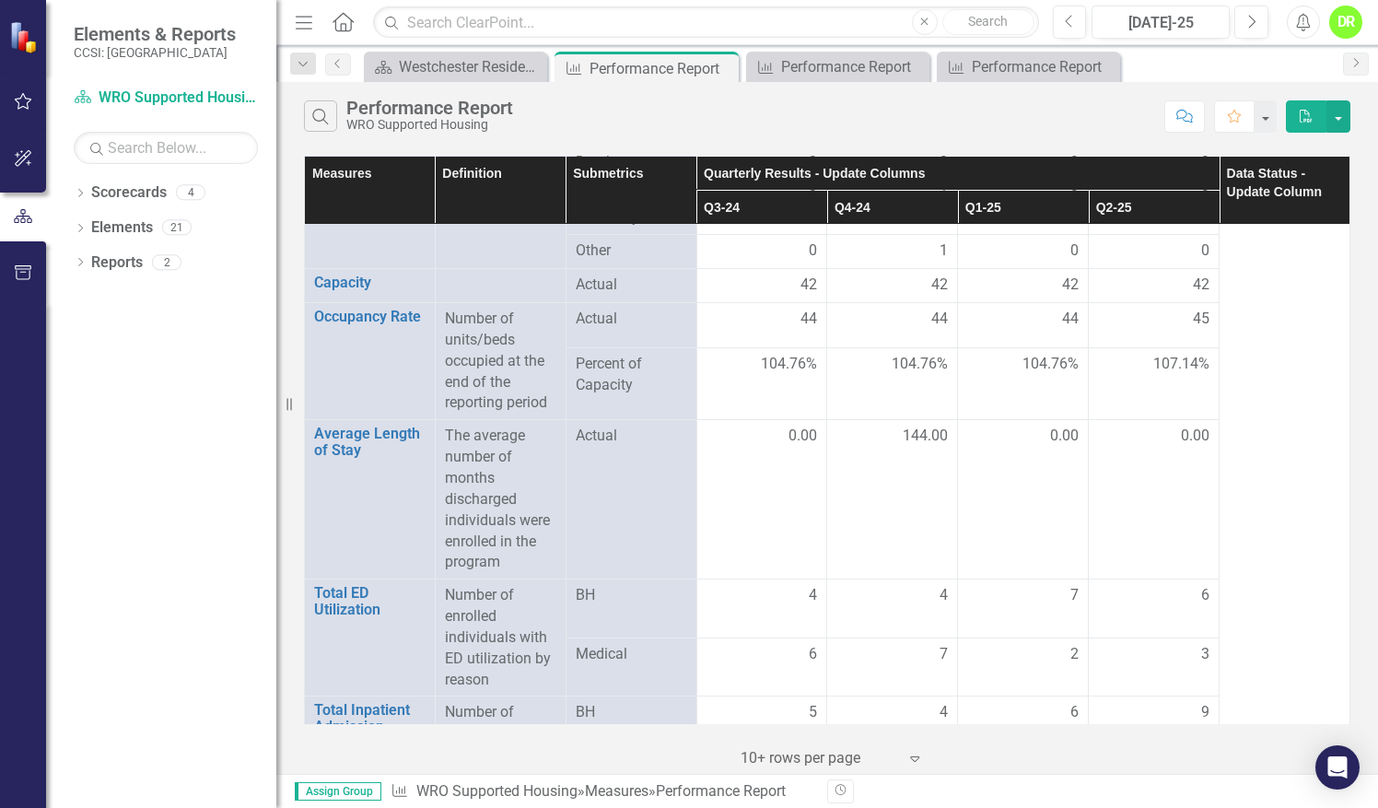
scroll to position [2620, 0]
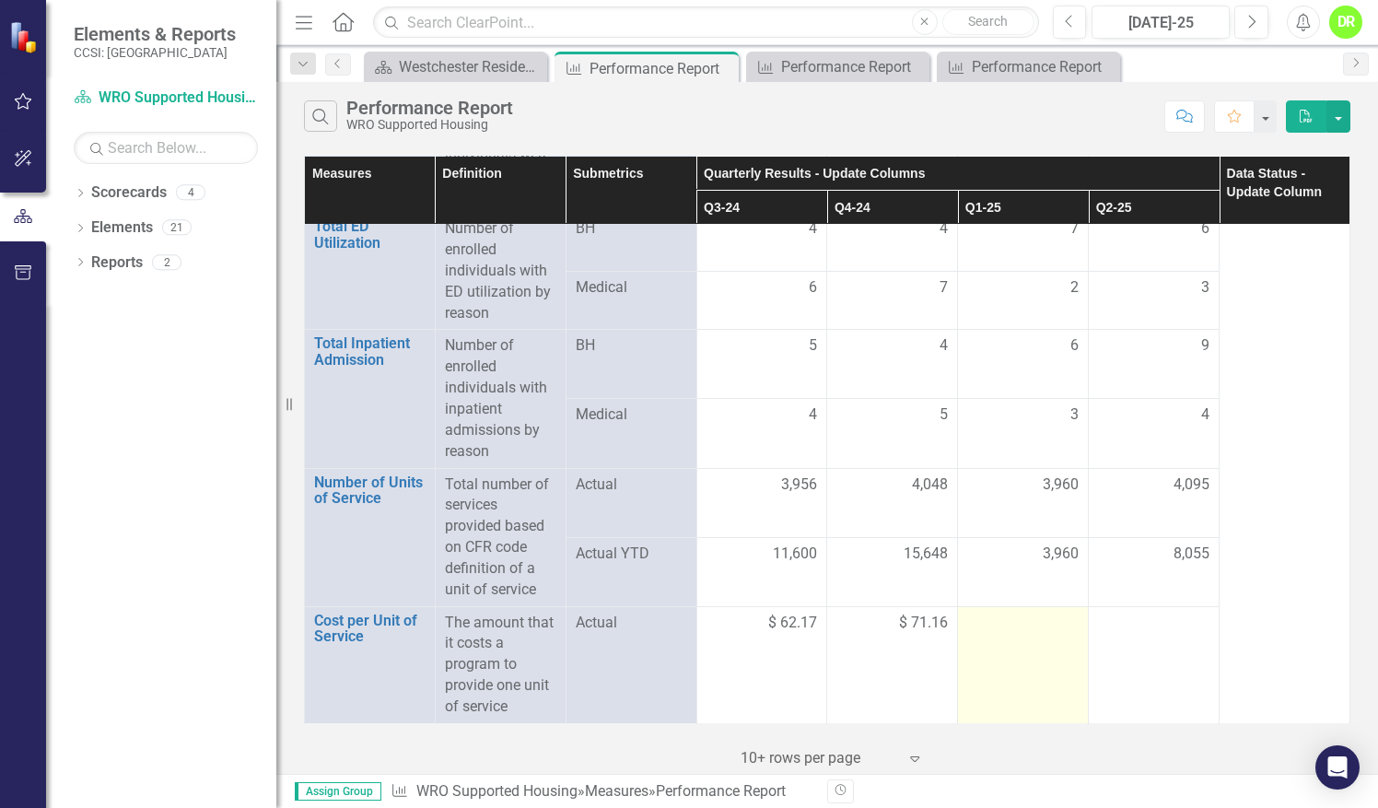
click at [1043, 639] on td at bounding box center [1023, 664] width 131 height 117
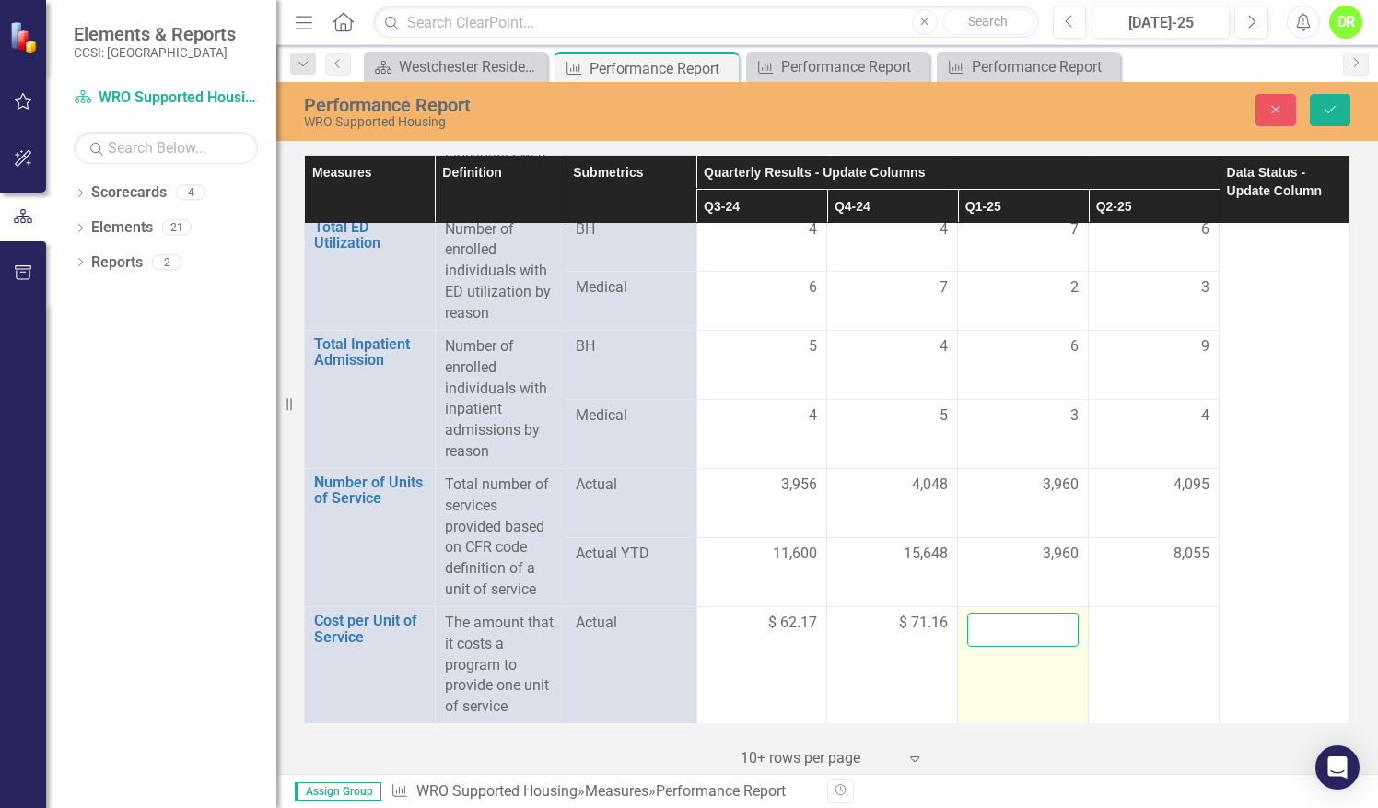
click at [1028, 638] on input "number" at bounding box center [1022, 630] width 111 height 34
type input "68.45"
click at [1333, 109] on icon "Save" at bounding box center [1330, 109] width 17 height 13
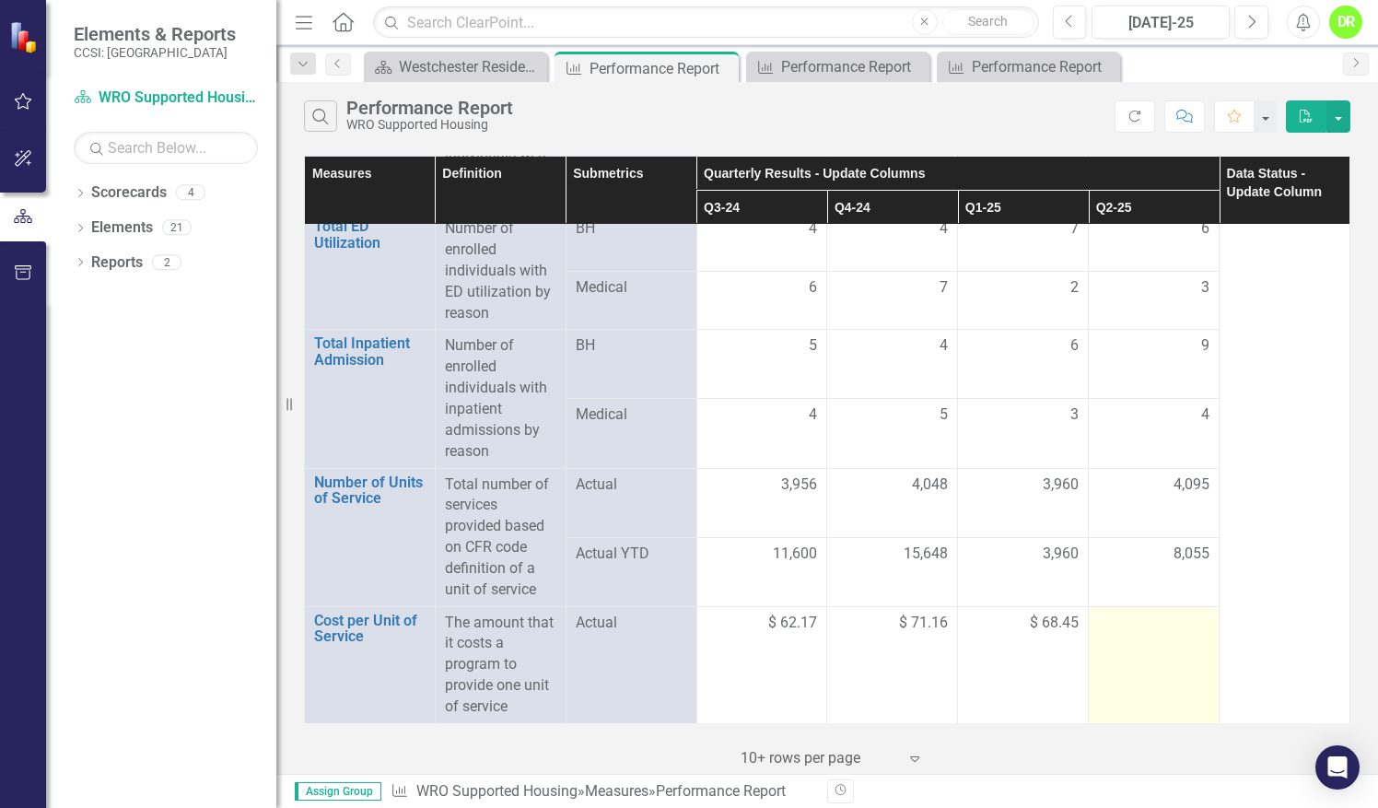
click at [1131, 643] on td at bounding box center [1154, 664] width 131 height 117
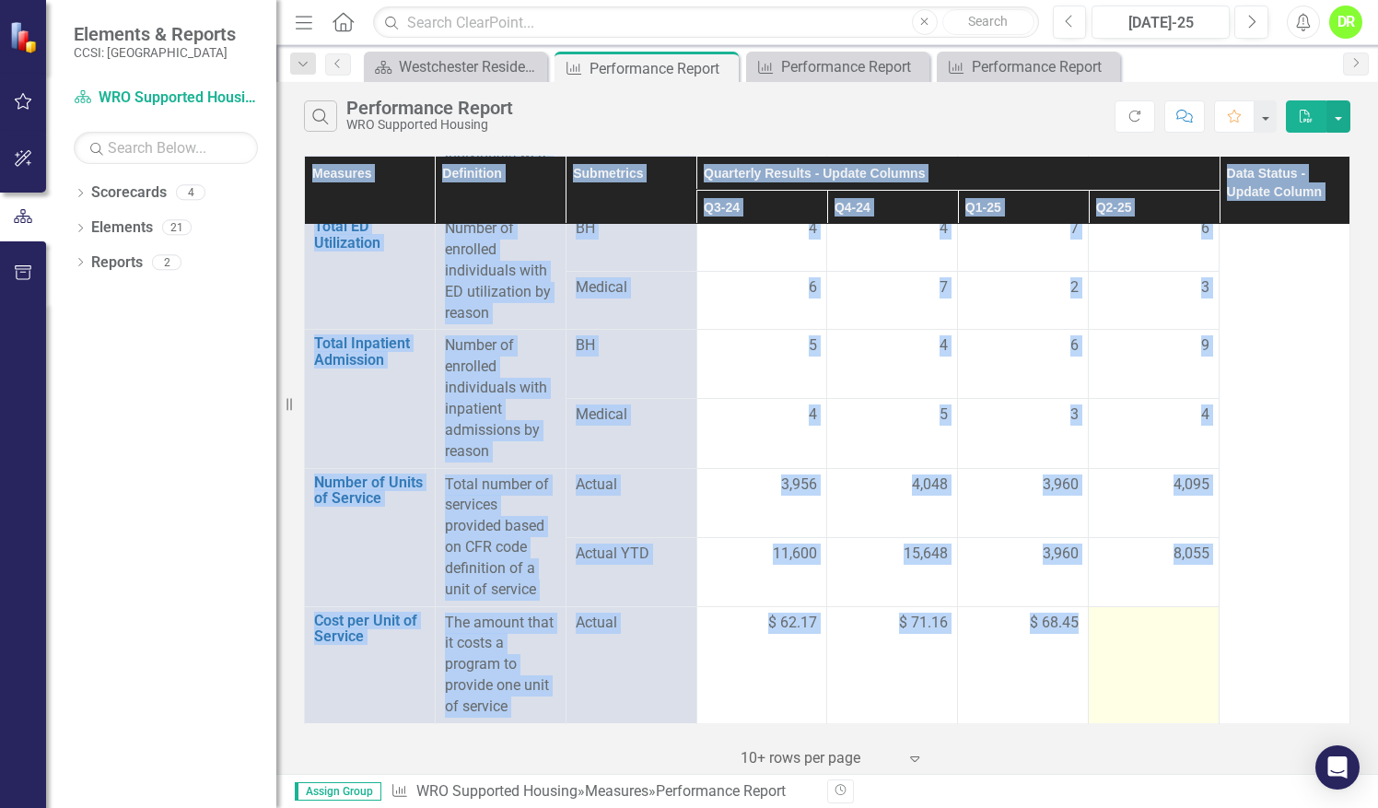
click at [1131, 643] on td at bounding box center [1154, 664] width 131 height 117
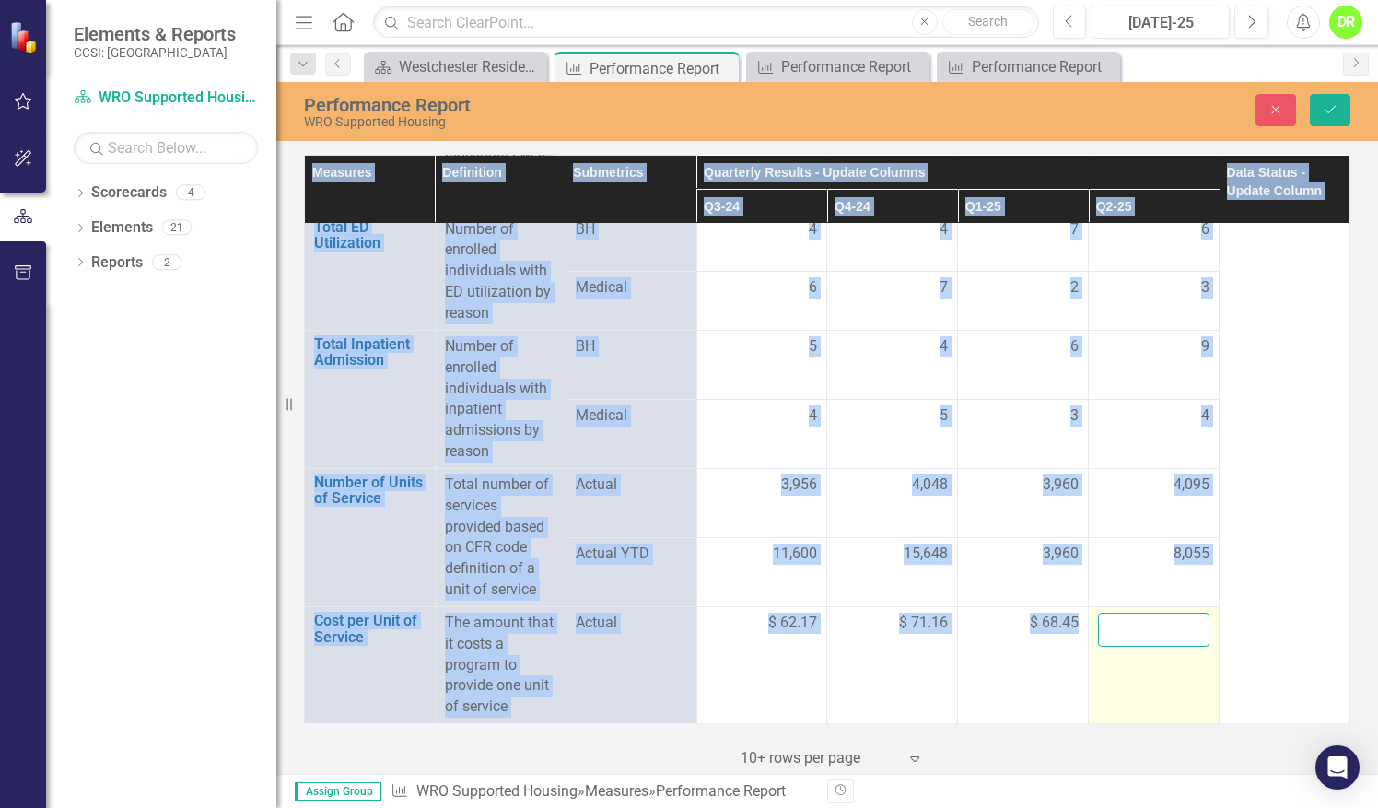
click at [1130, 642] on input "number" at bounding box center [1153, 630] width 111 height 34
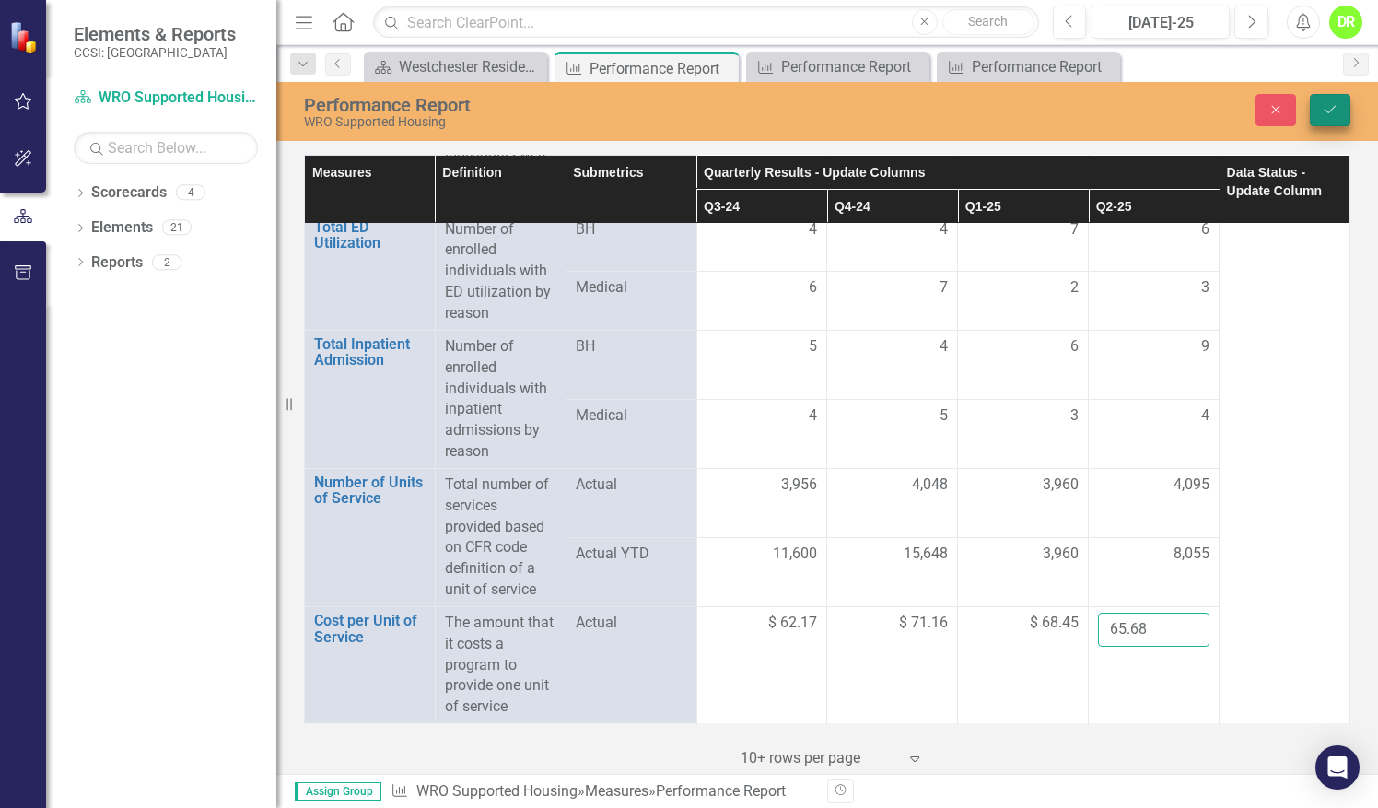
type input "65.68"
click at [1333, 105] on icon "Save" at bounding box center [1330, 109] width 17 height 13
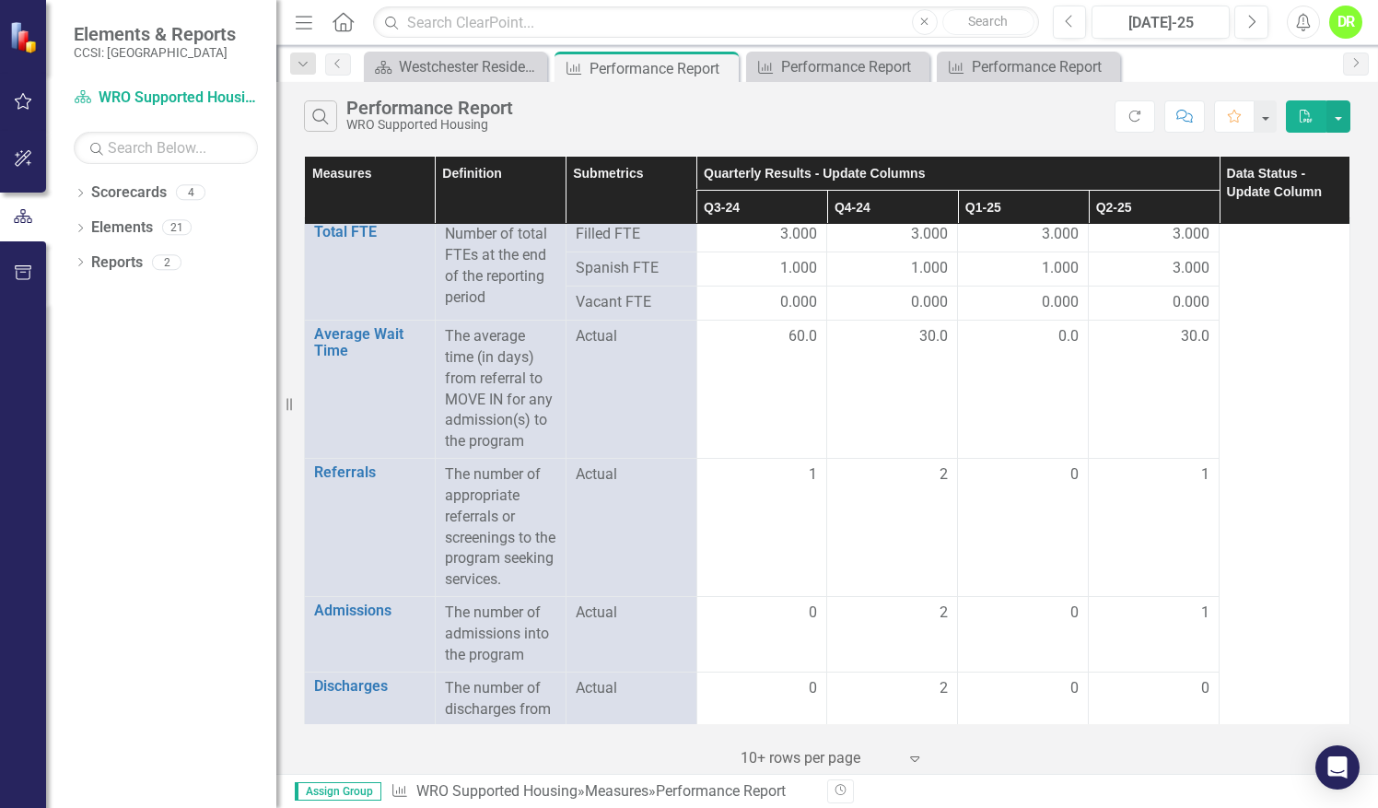
scroll to position [0, 0]
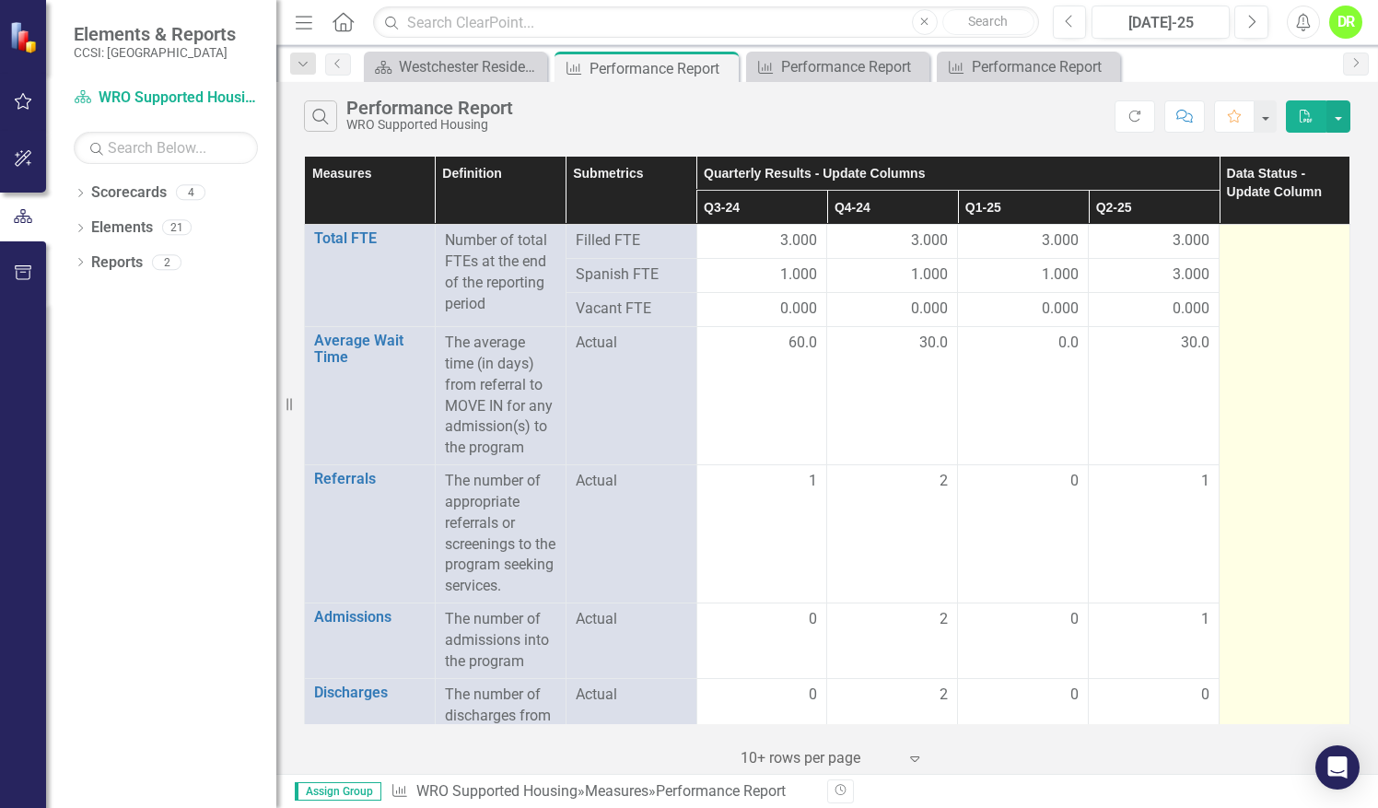
click at [1282, 236] on div at bounding box center [1284, 241] width 111 height 22
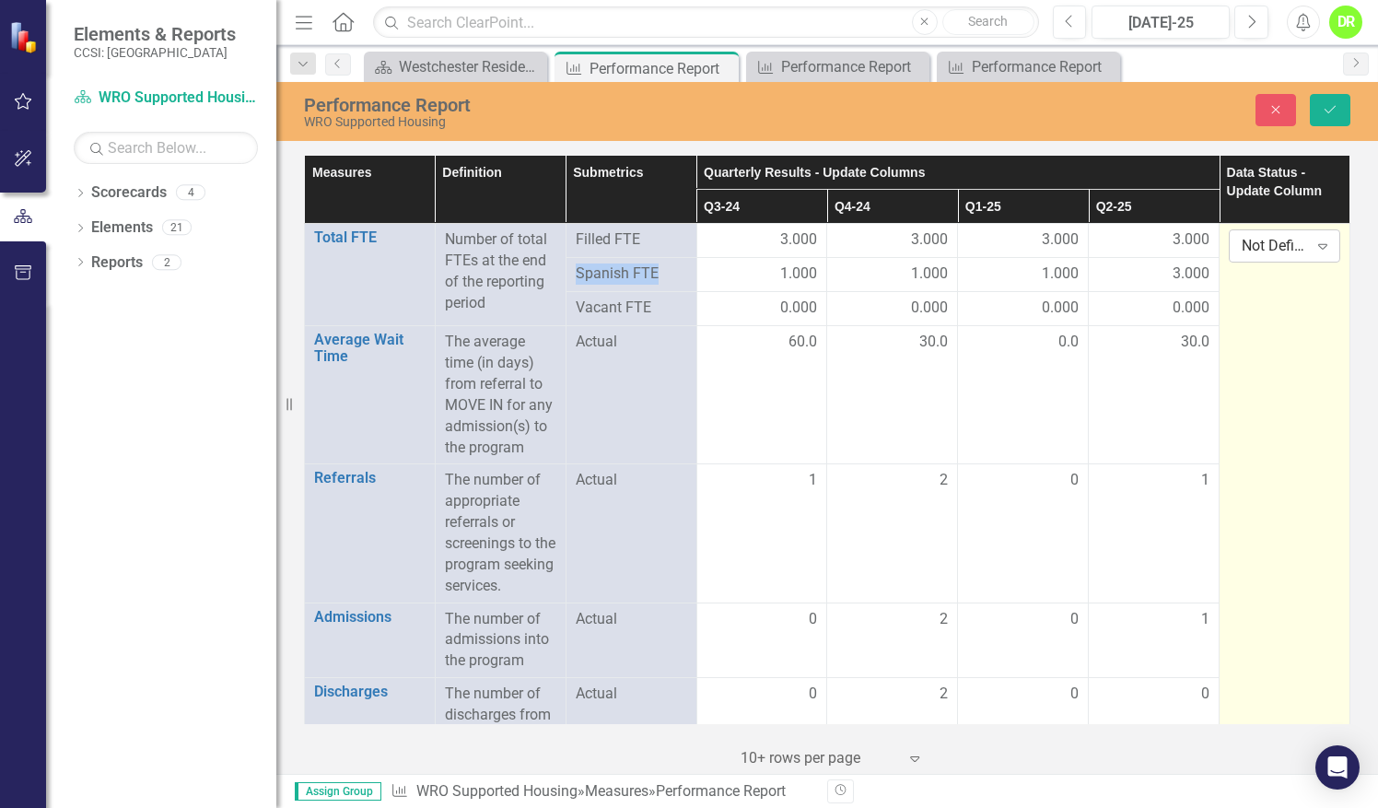
click at [1282, 245] on div "Not Defined" at bounding box center [1275, 246] width 66 height 21
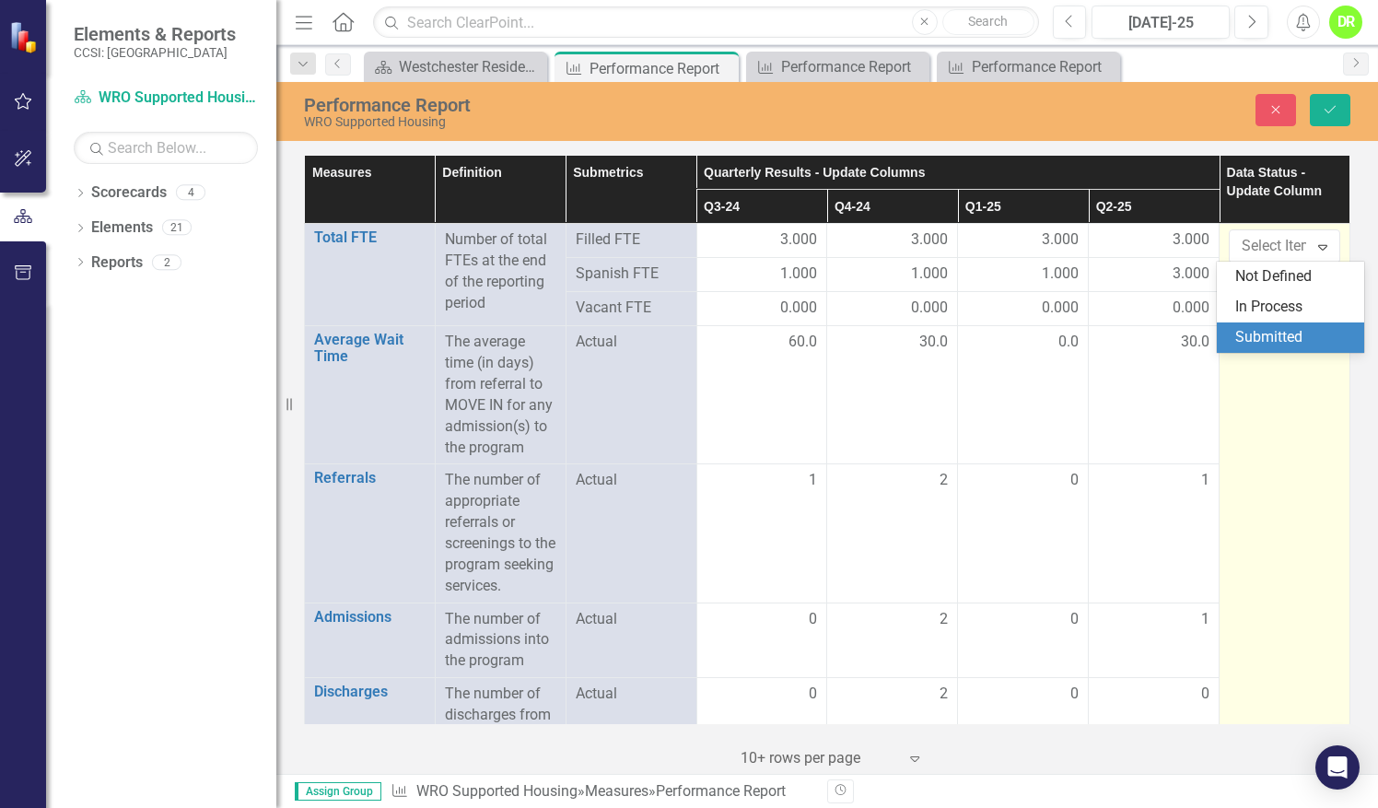
click at [1270, 333] on div "Submitted" at bounding box center [1295, 337] width 118 height 21
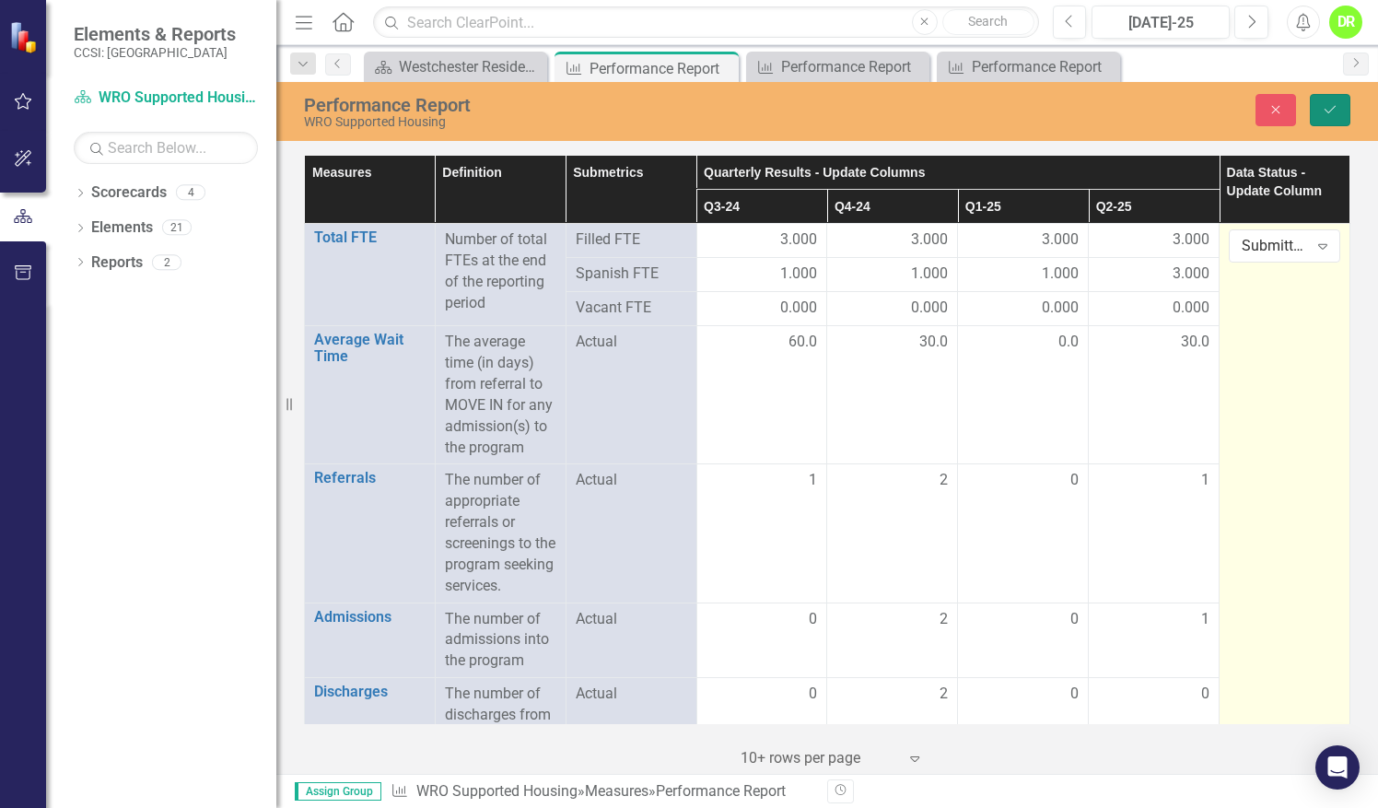
click at [1326, 112] on icon "Save" at bounding box center [1330, 109] width 17 height 13
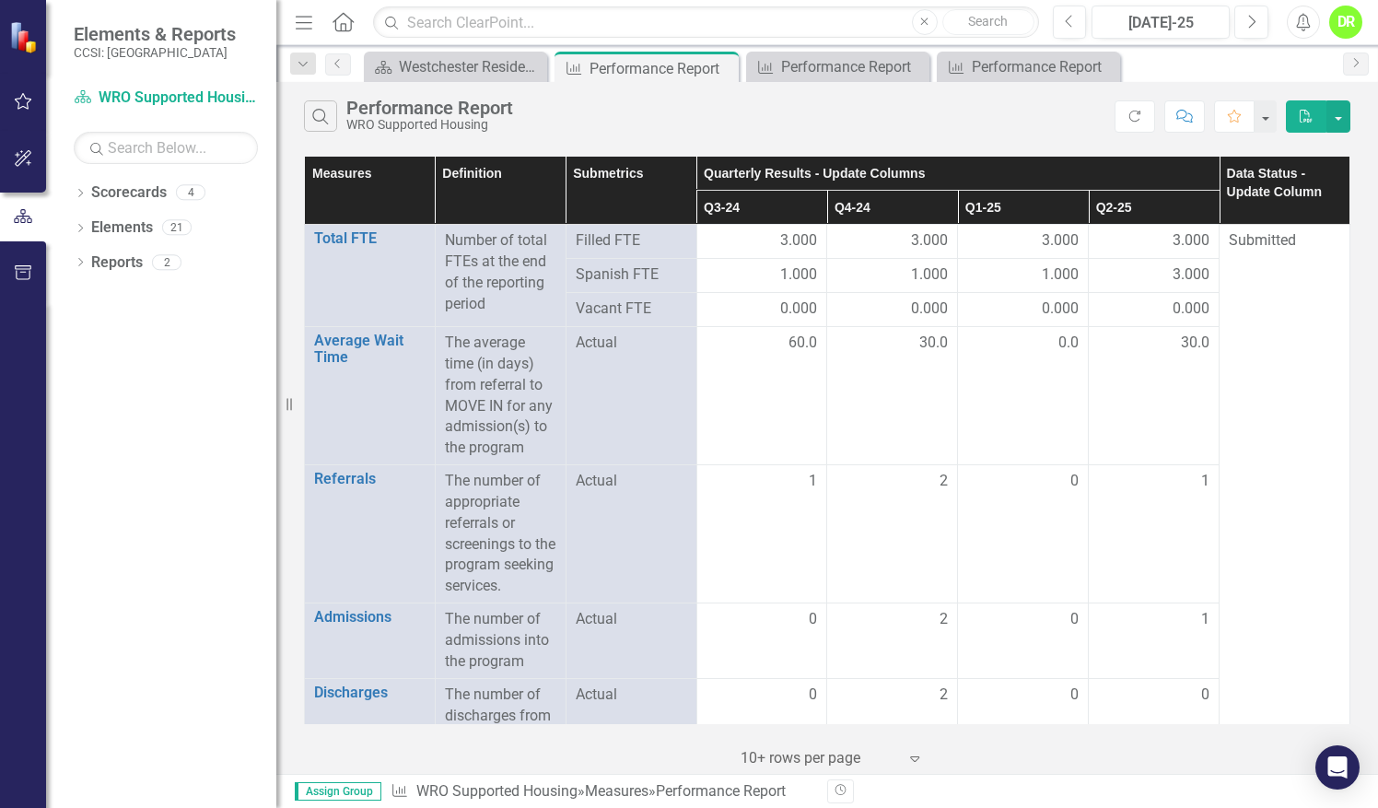
click at [1351, 14] on div "DR" at bounding box center [1346, 22] width 33 height 33
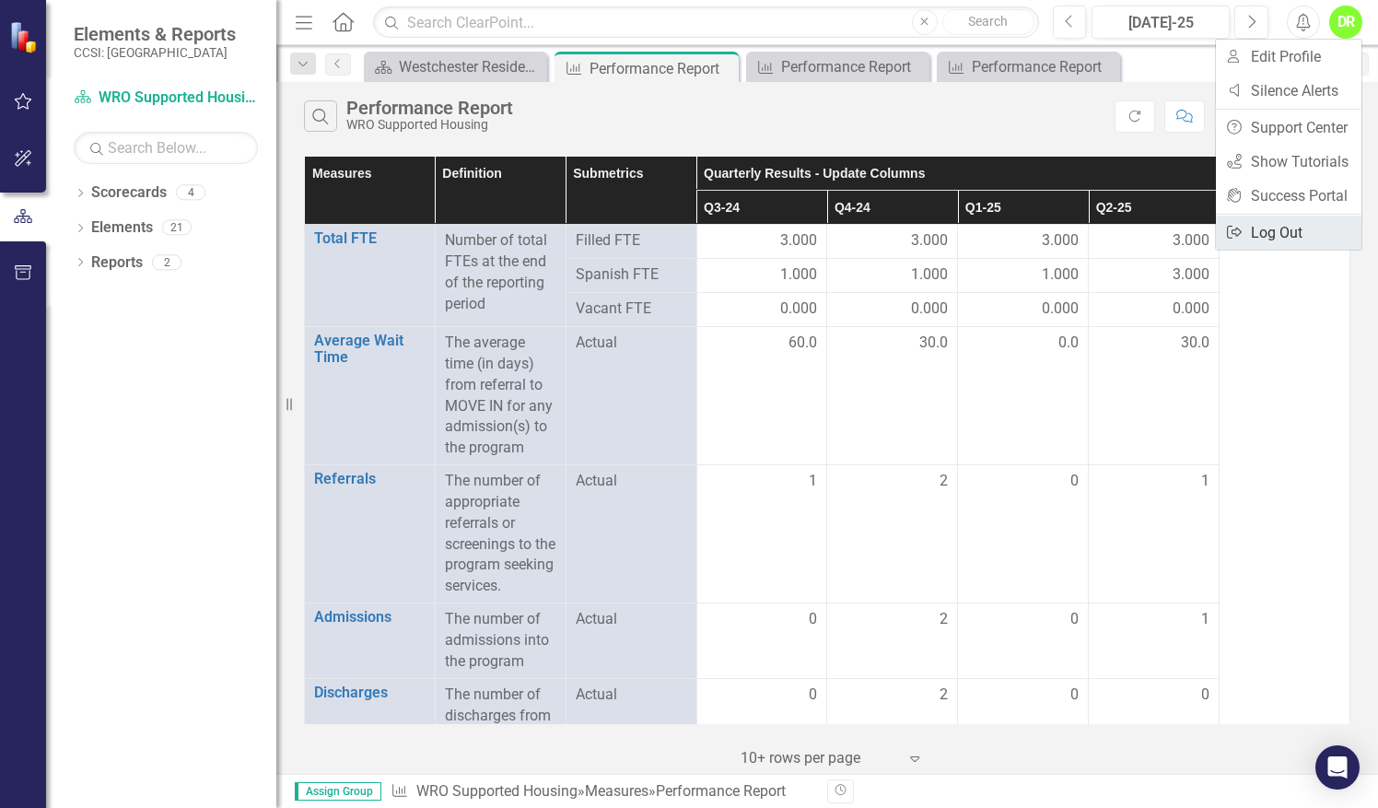
click at [1280, 230] on link "Logout Log Out" at bounding box center [1289, 233] width 146 height 34
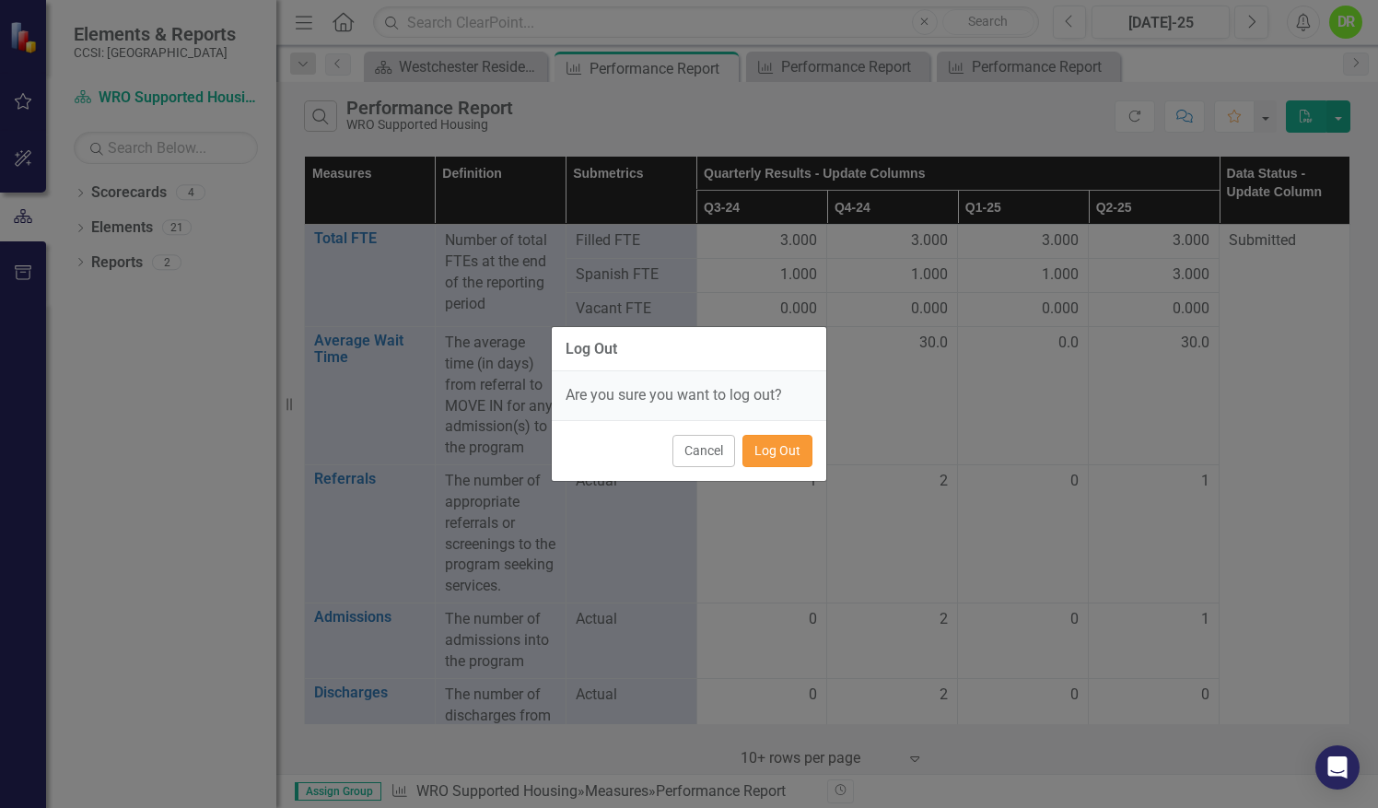
click at [762, 452] on button "Log Out" at bounding box center [778, 451] width 70 height 32
